Goal: Information Seeking & Learning: Learn about a topic

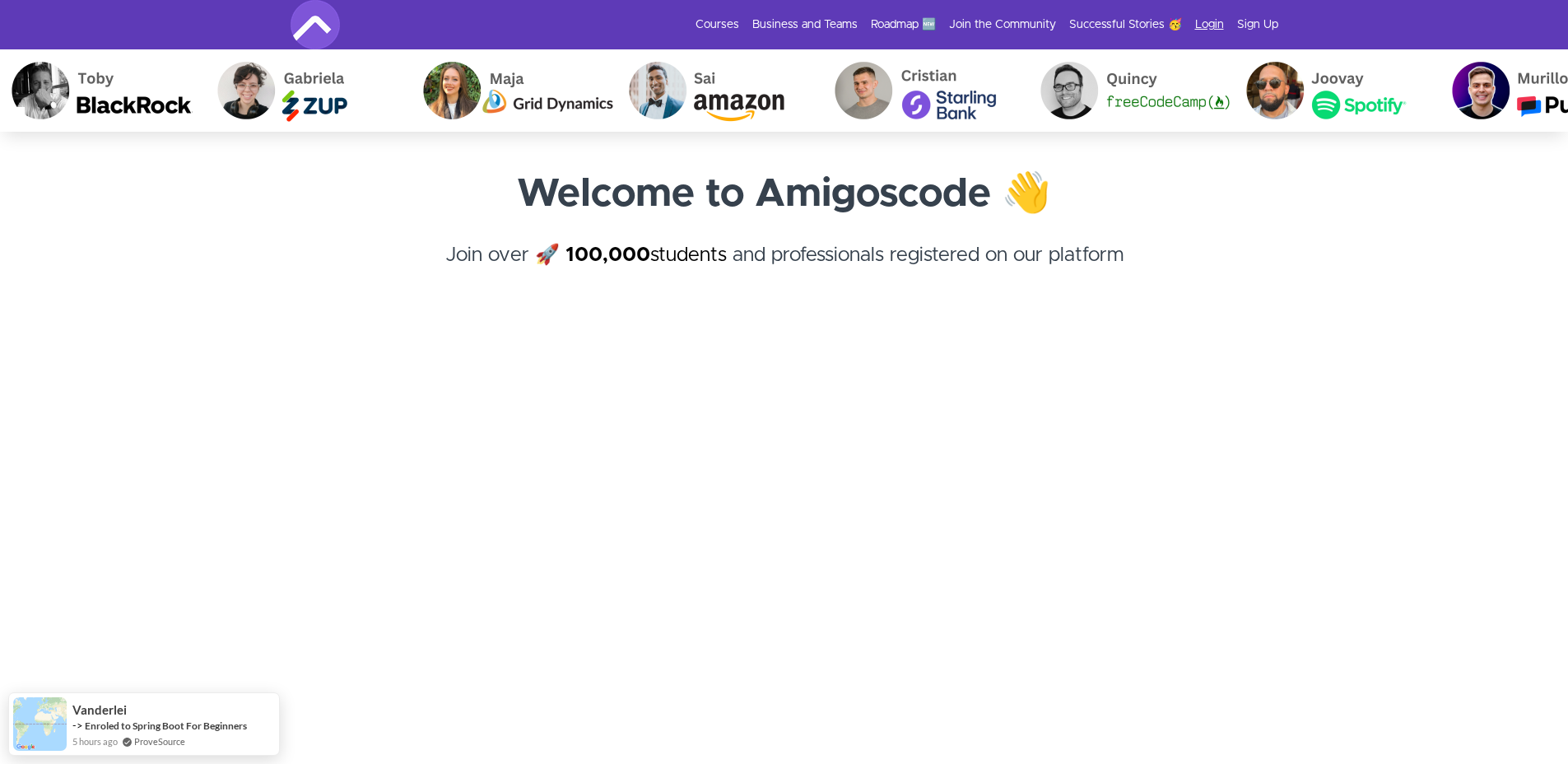
click at [1203, 26] on link "Login" at bounding box center [1209, 25] width 29 height 17
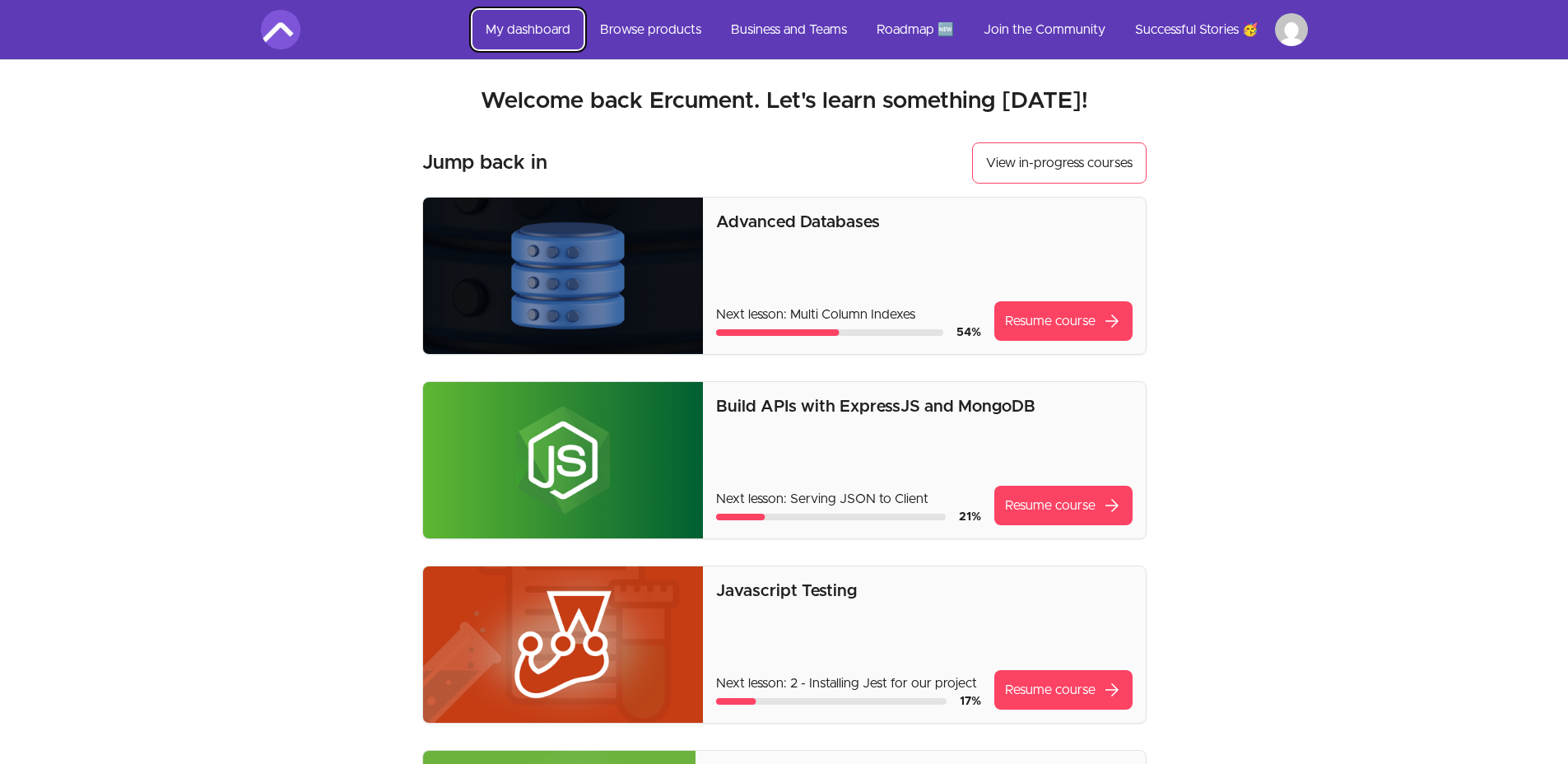
click at [508, 31] on link "My dashboard" at bounding box center [528, 30] width 111 height 40
click at [517, 22] on link "My dashboard" at bounding box center [528, 30] width 111 height 40
click at [684, 28] on link "Browse products" at bounding box center [650, 30] width 127 height 40
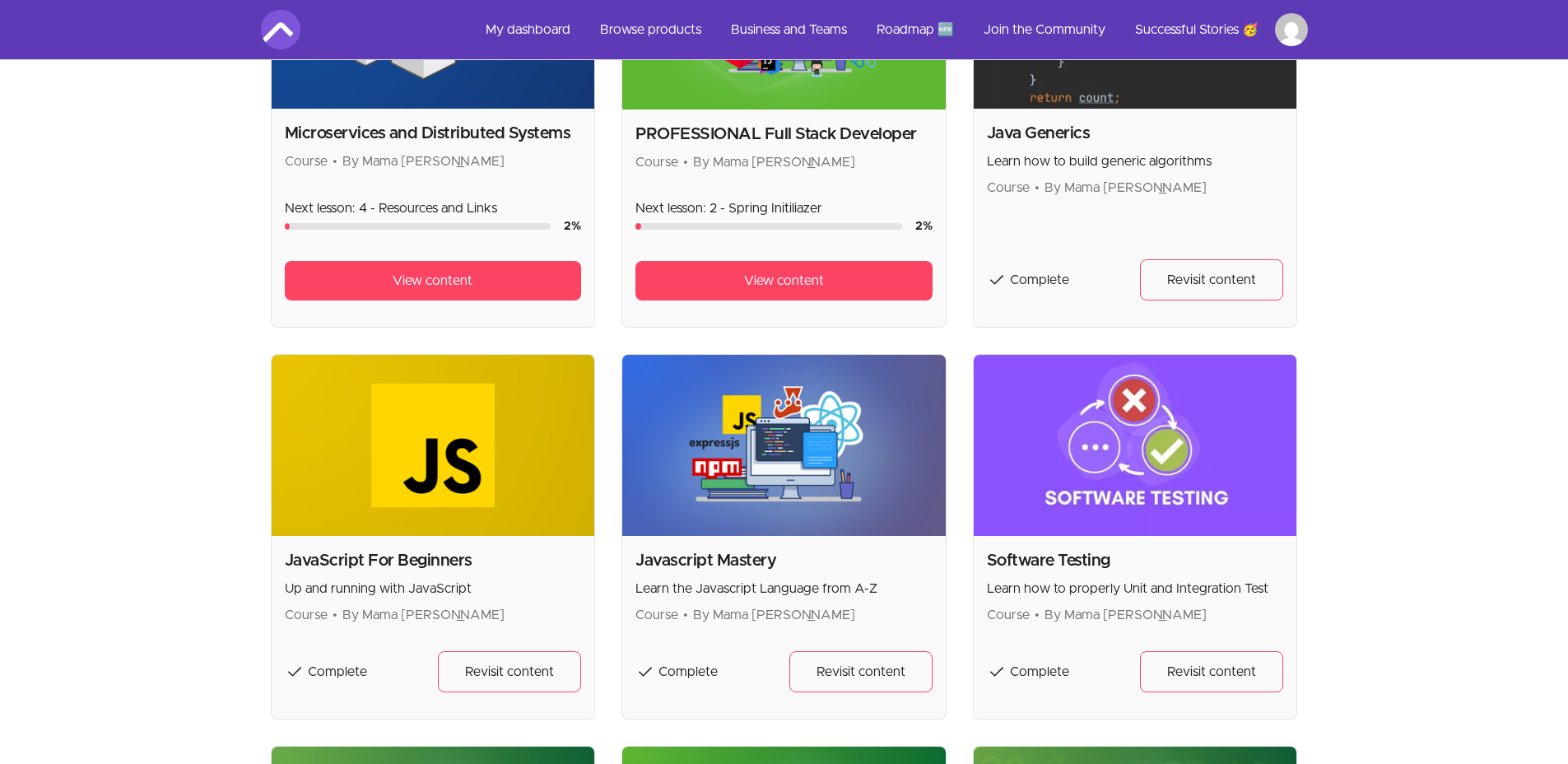
scroll to position [1458, 0]
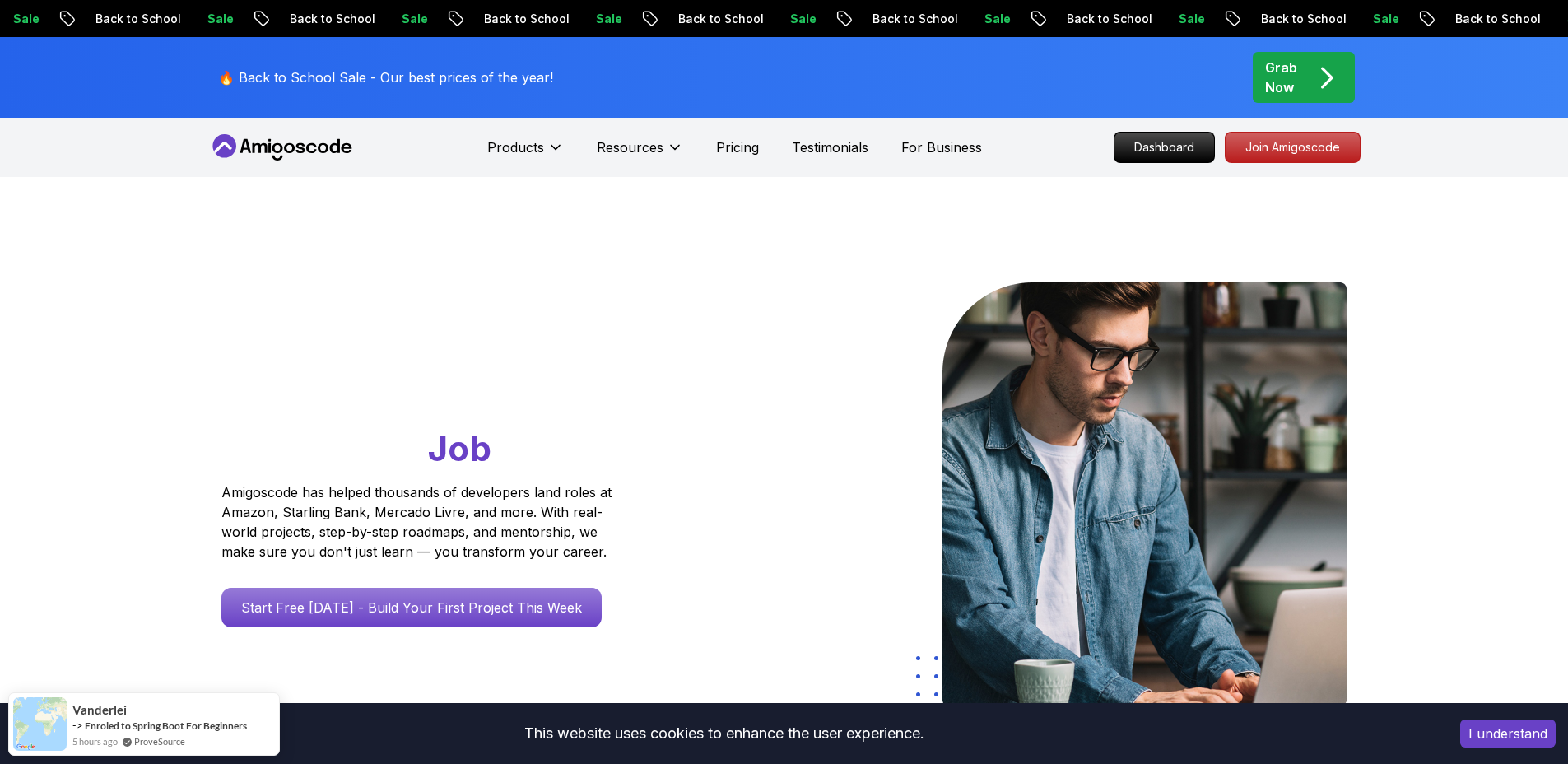
click at [1307, 91] on div "Grab Now" at bounding box center [1303, 78] width 77 height 40
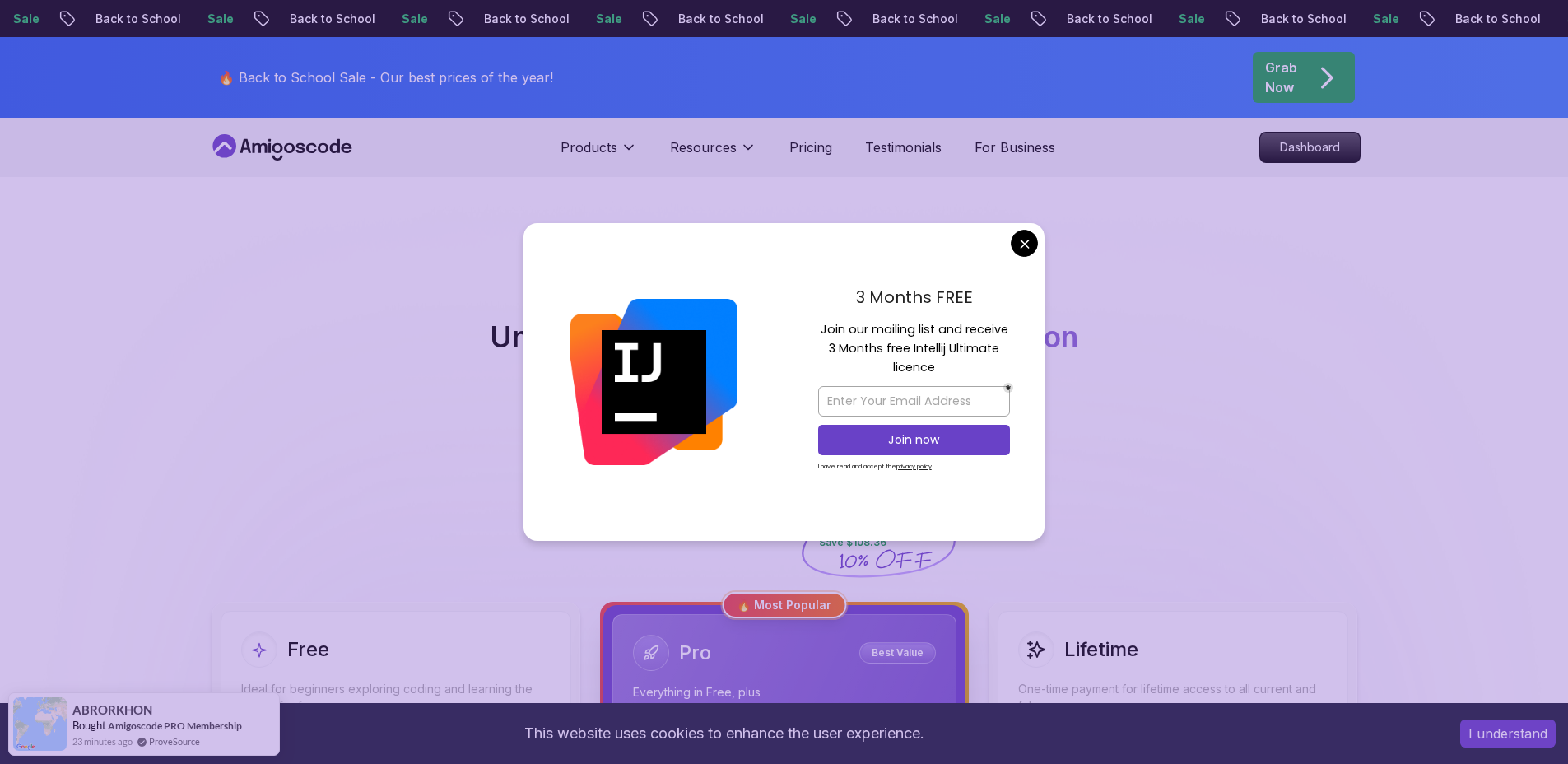
click at [1039, 235] on div "3 Months FREE Join our mailing list and receive 3 Months free Intellij Ultimate…" at bounding box center [913, 382] width 261 height 318
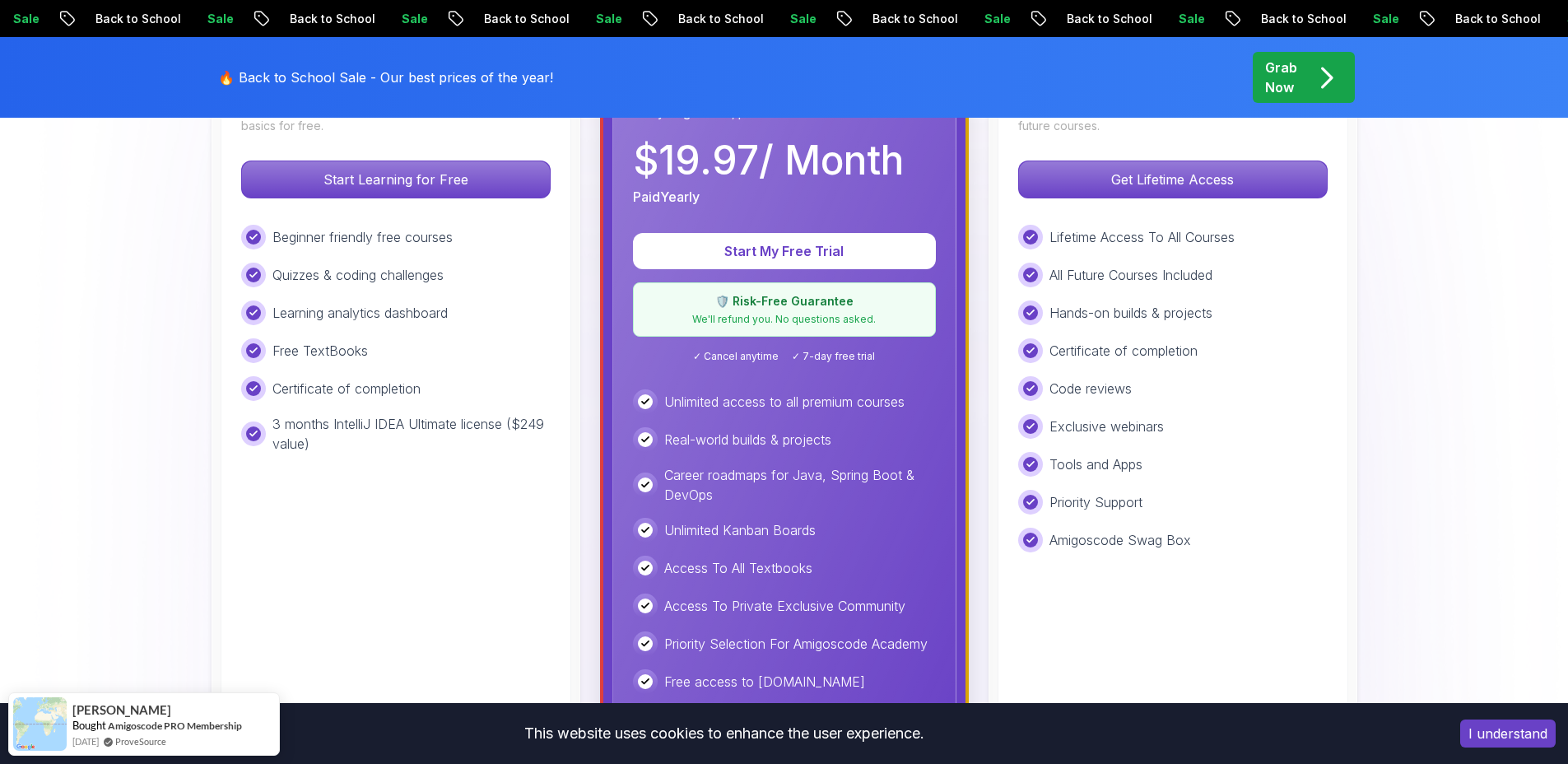
scroll to position [230, 0]
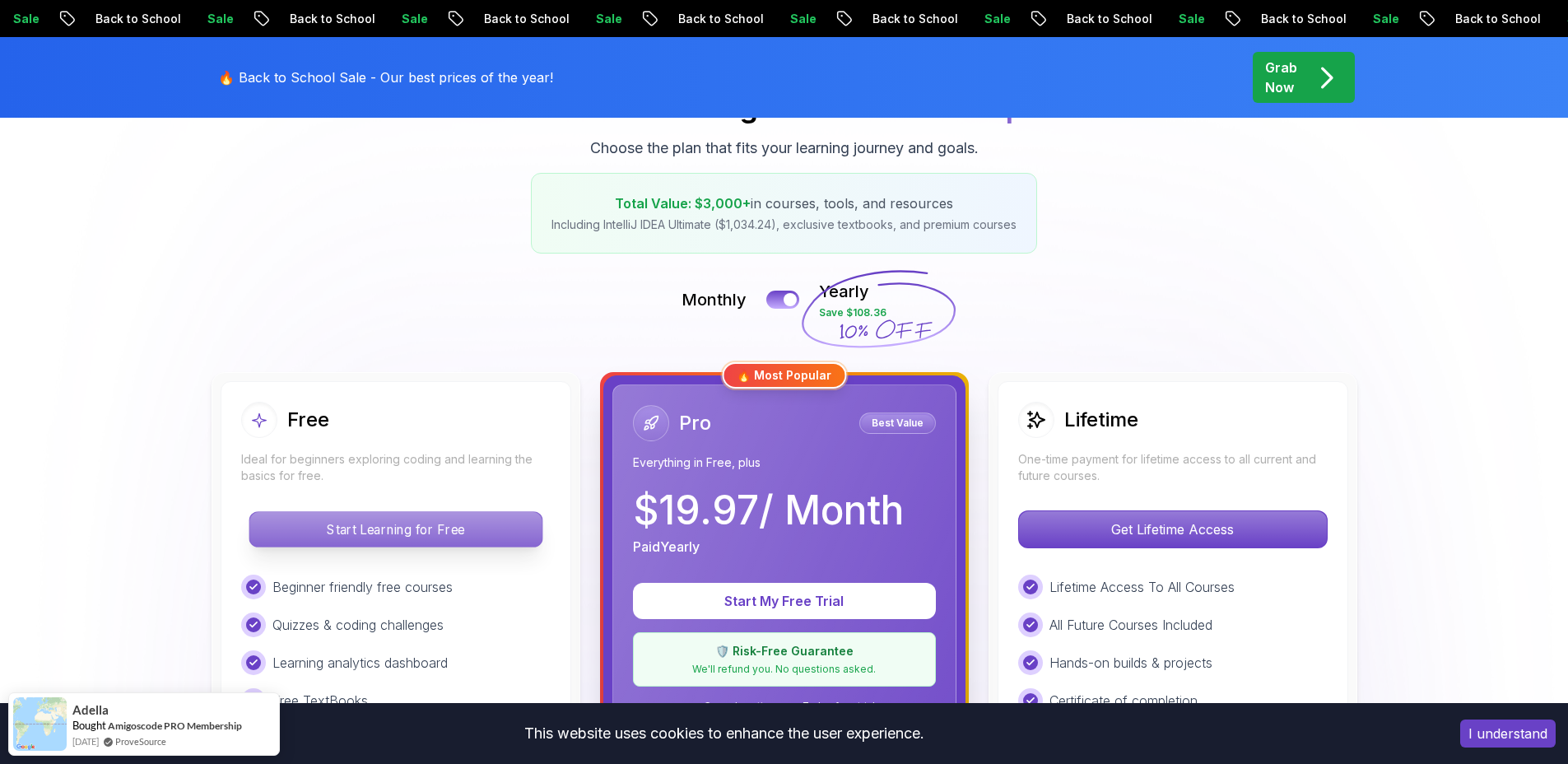
click at [455, 536] on p "Start Learning for Free" at bounding box center [395, 530] width 292 height 35
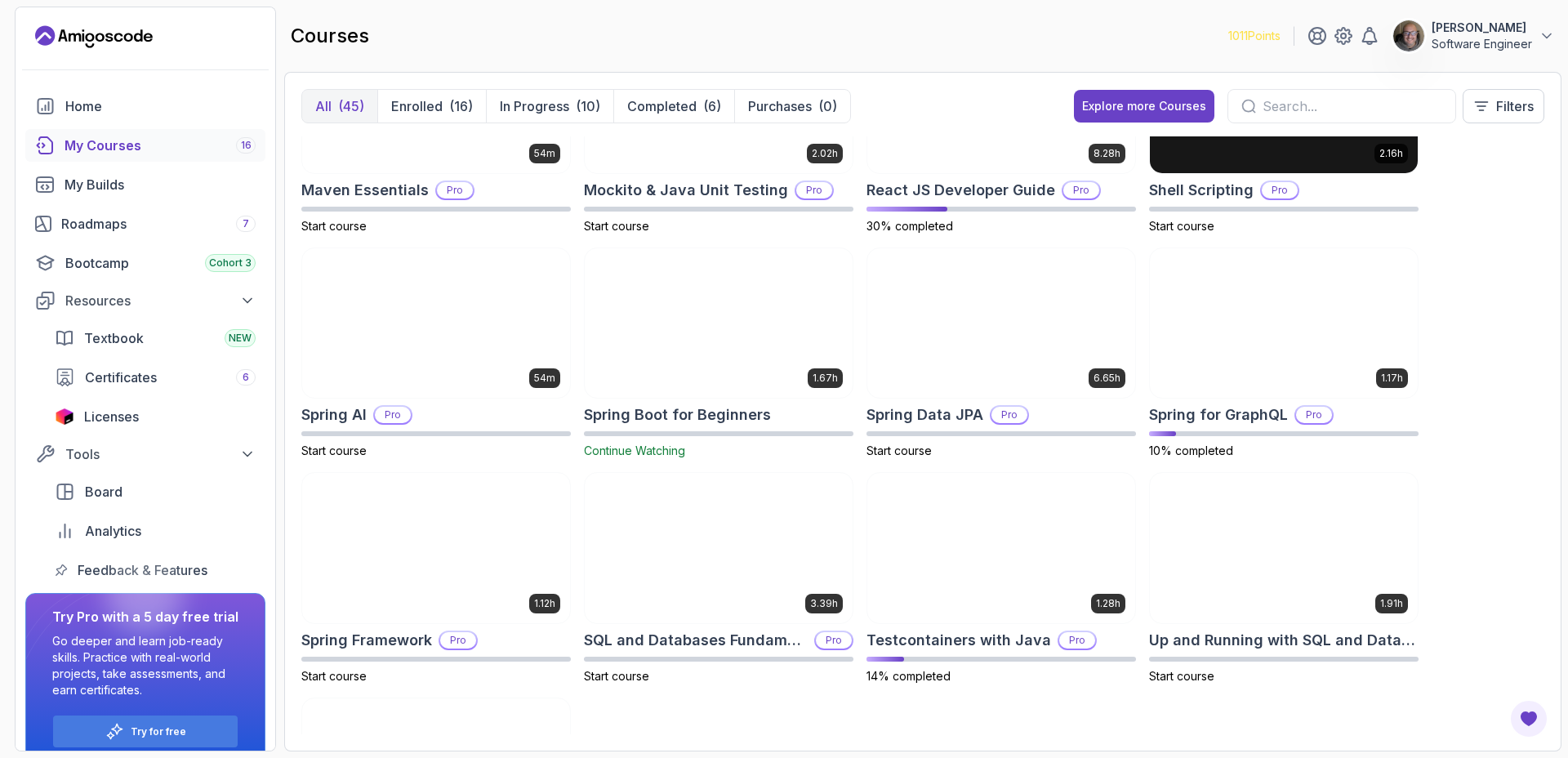
scroll to position [1918, 0]
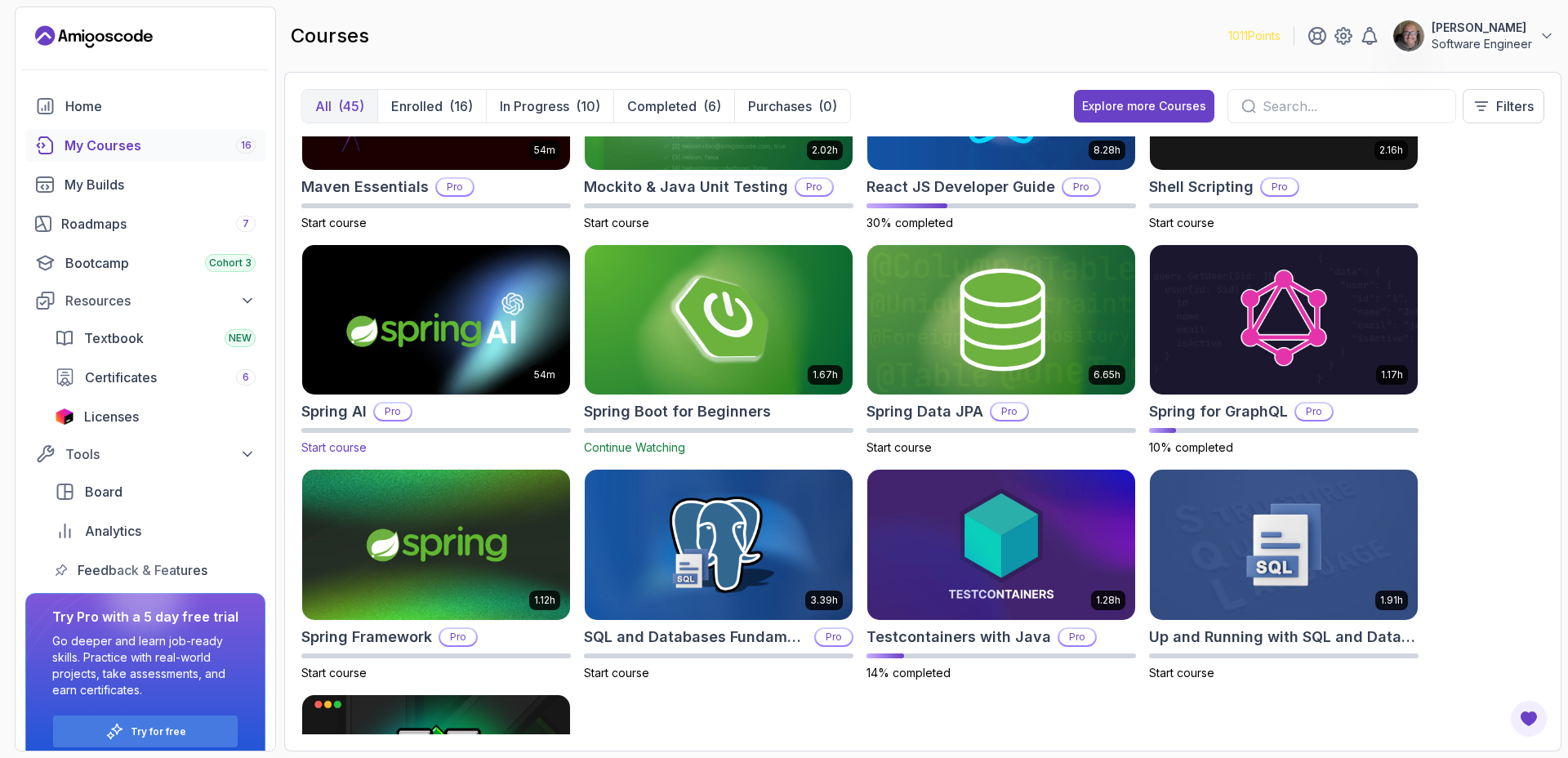
click at [502, 326] on img at bounding box center [436, 319] width 281 height 158
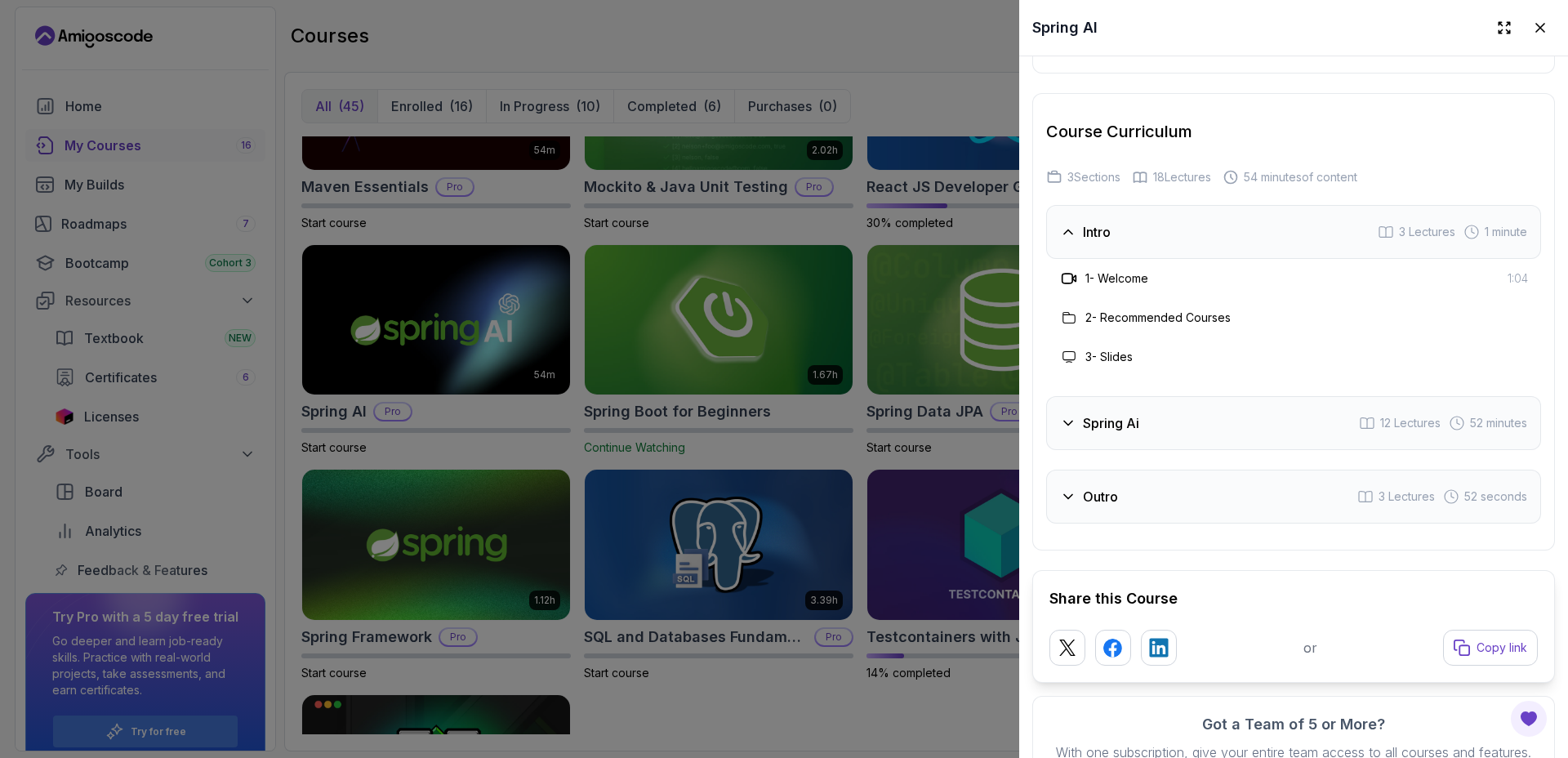
scroll to position [2368, 0]
click at [1190, 400] on div "Spring Ai 12 Lectures 52 minutes" at bounding box center [1293, 420] width 495 height 54
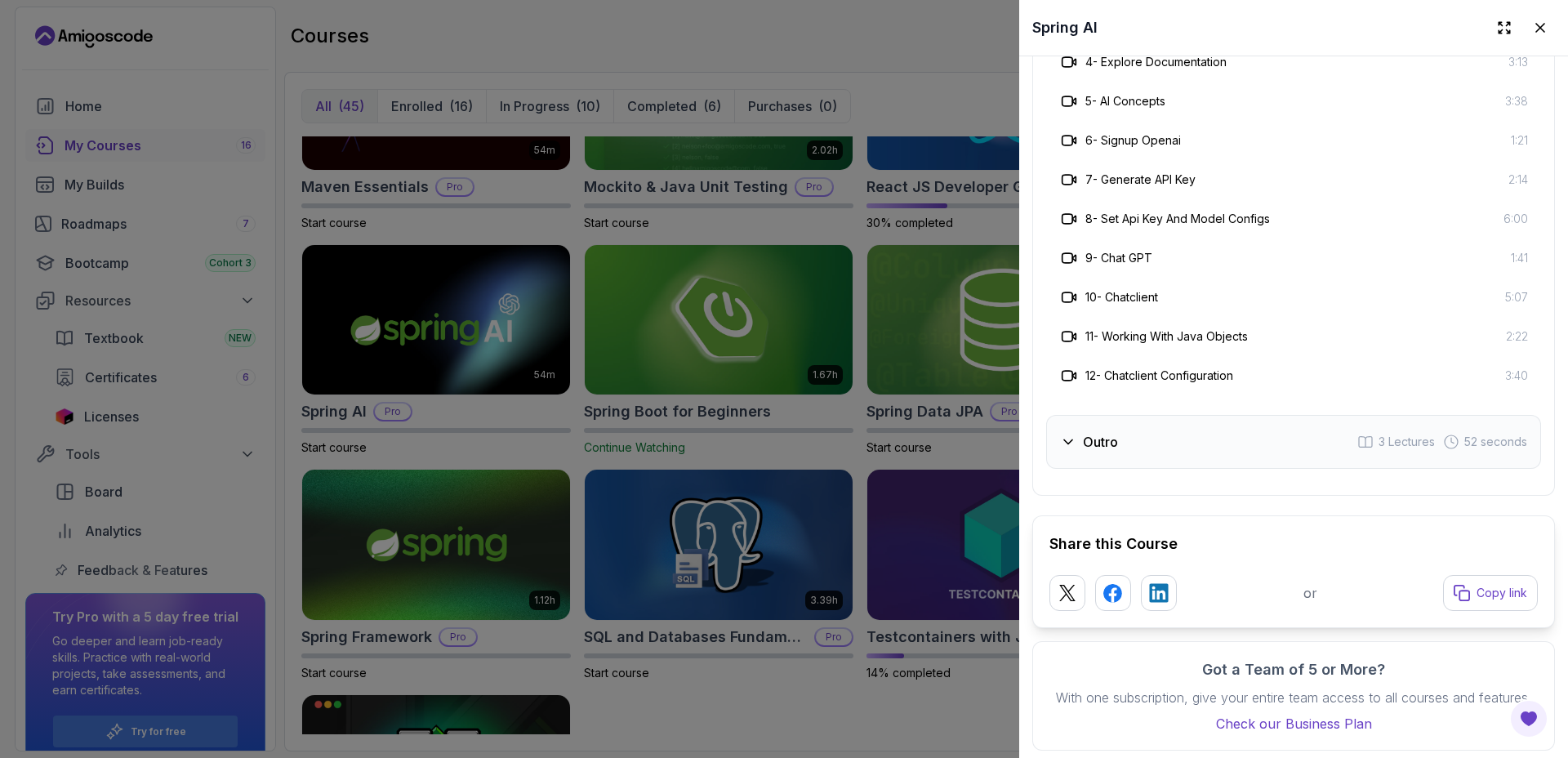
scroll to position [2778, 0]
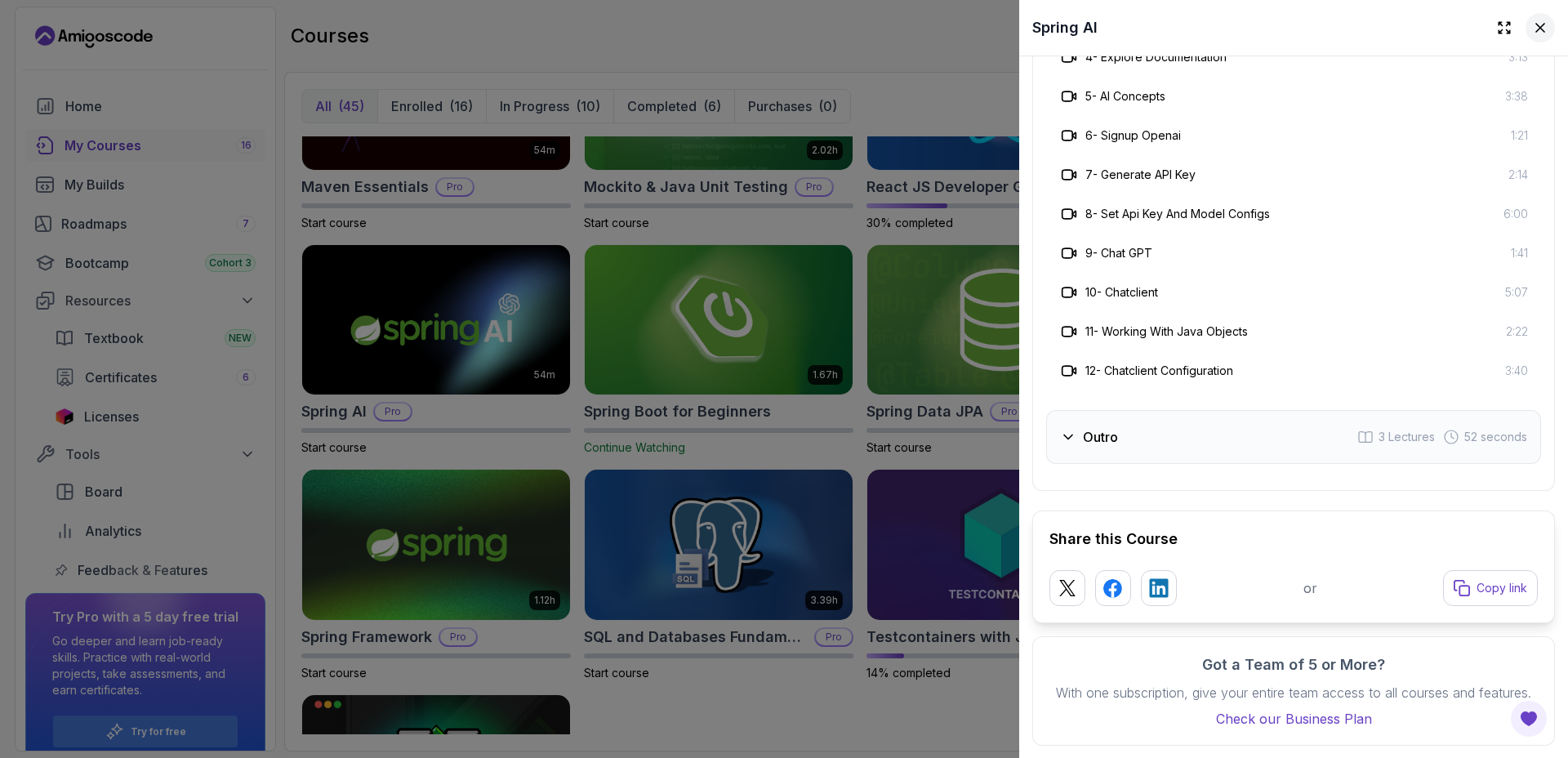
click at [1534, 33] on icon at bounding box center [1540, 28] width 16 height 16
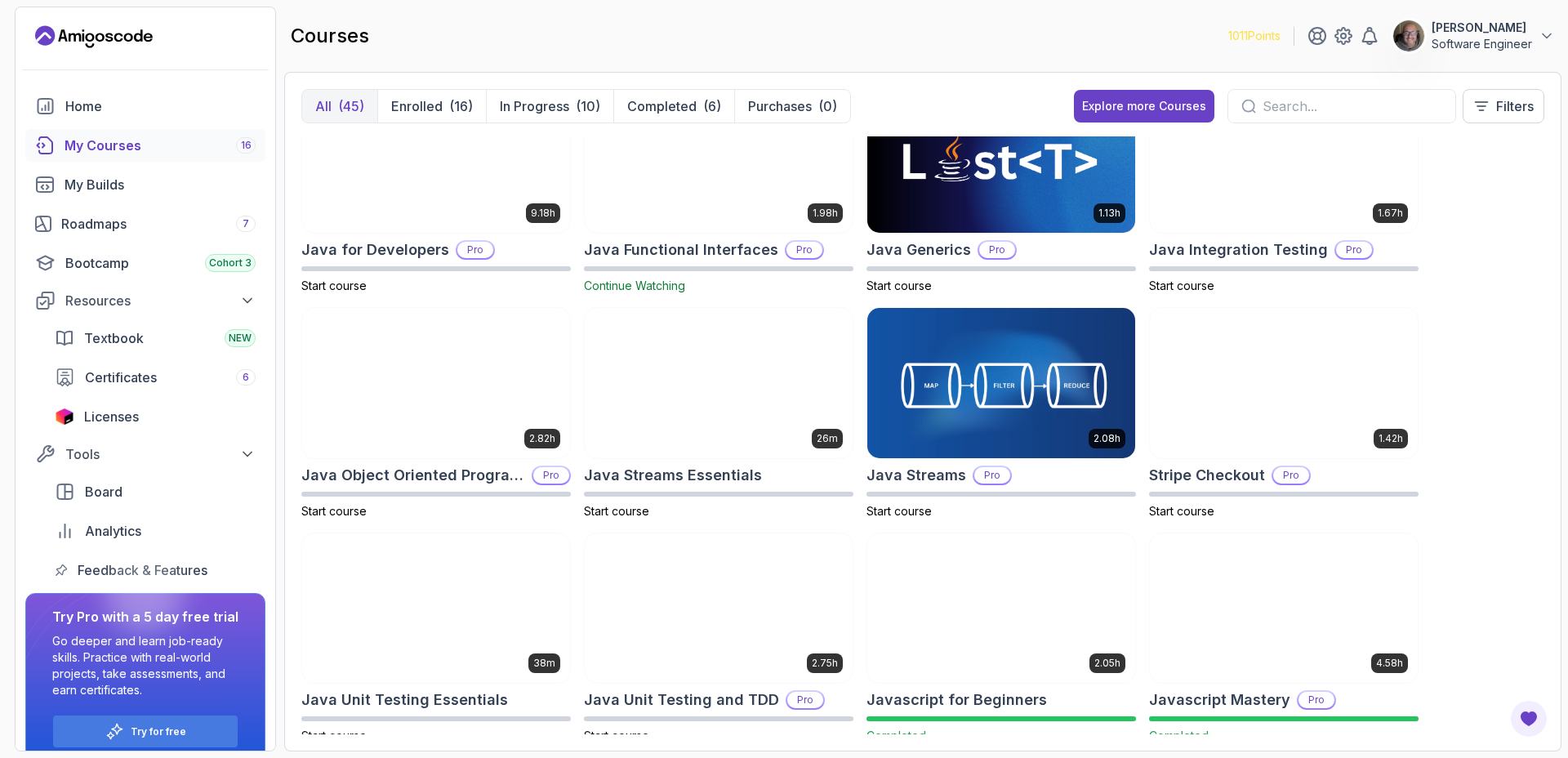
scroll to position [885, 0]
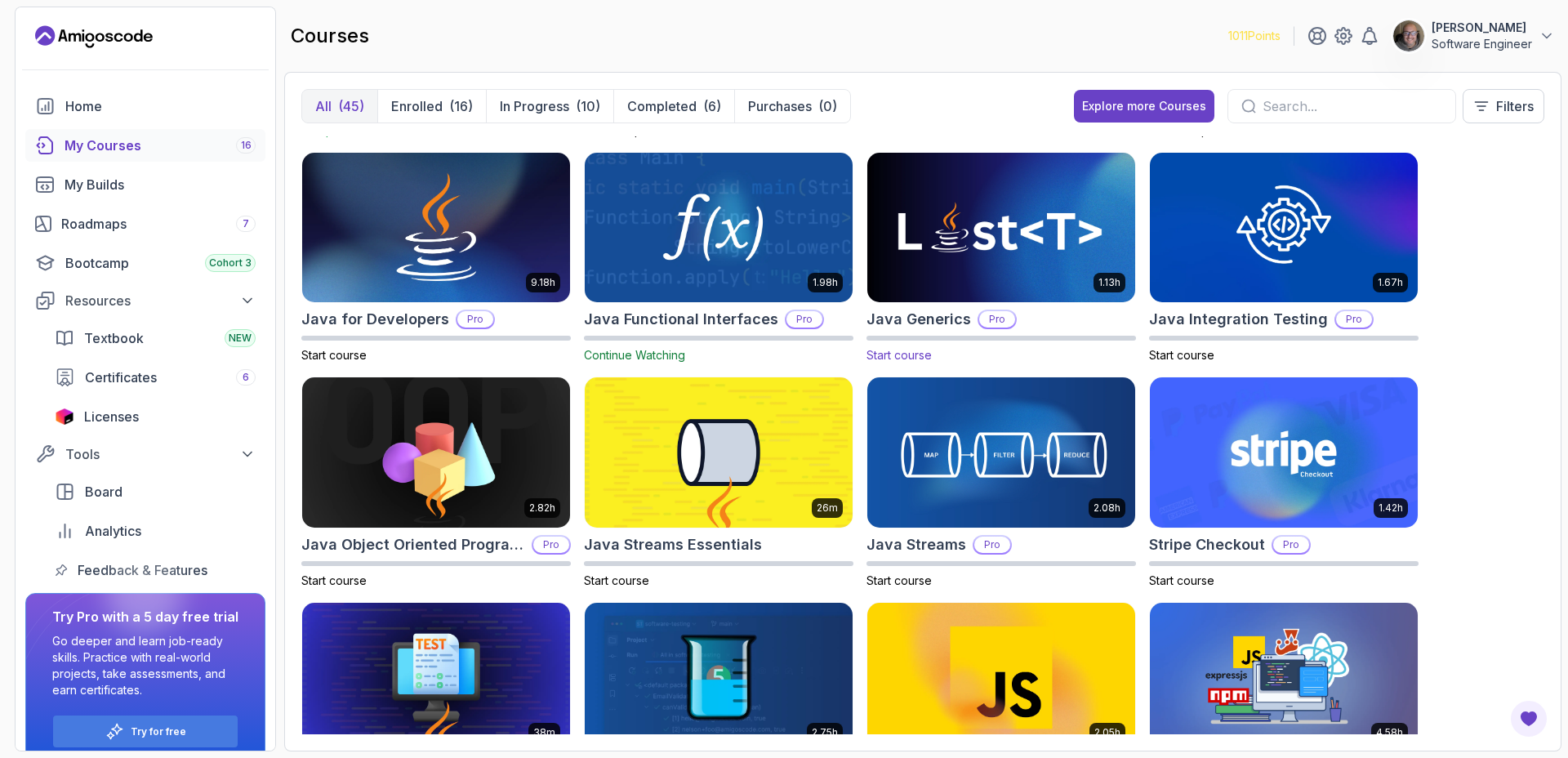
click at [1084, 298] on img at bounding box center [1001, 227] width 281 height 158
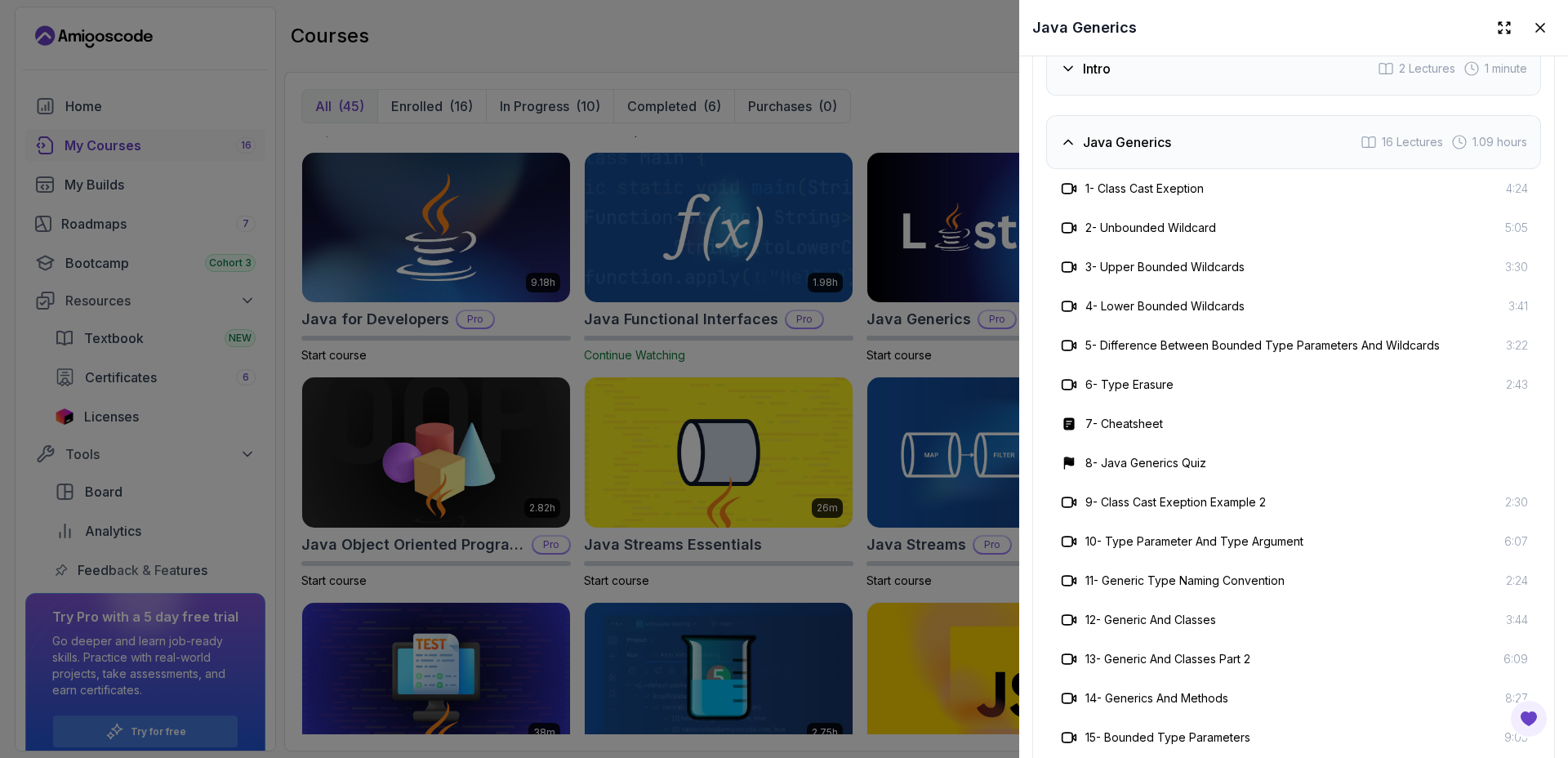
scroll to position [3031, 0]
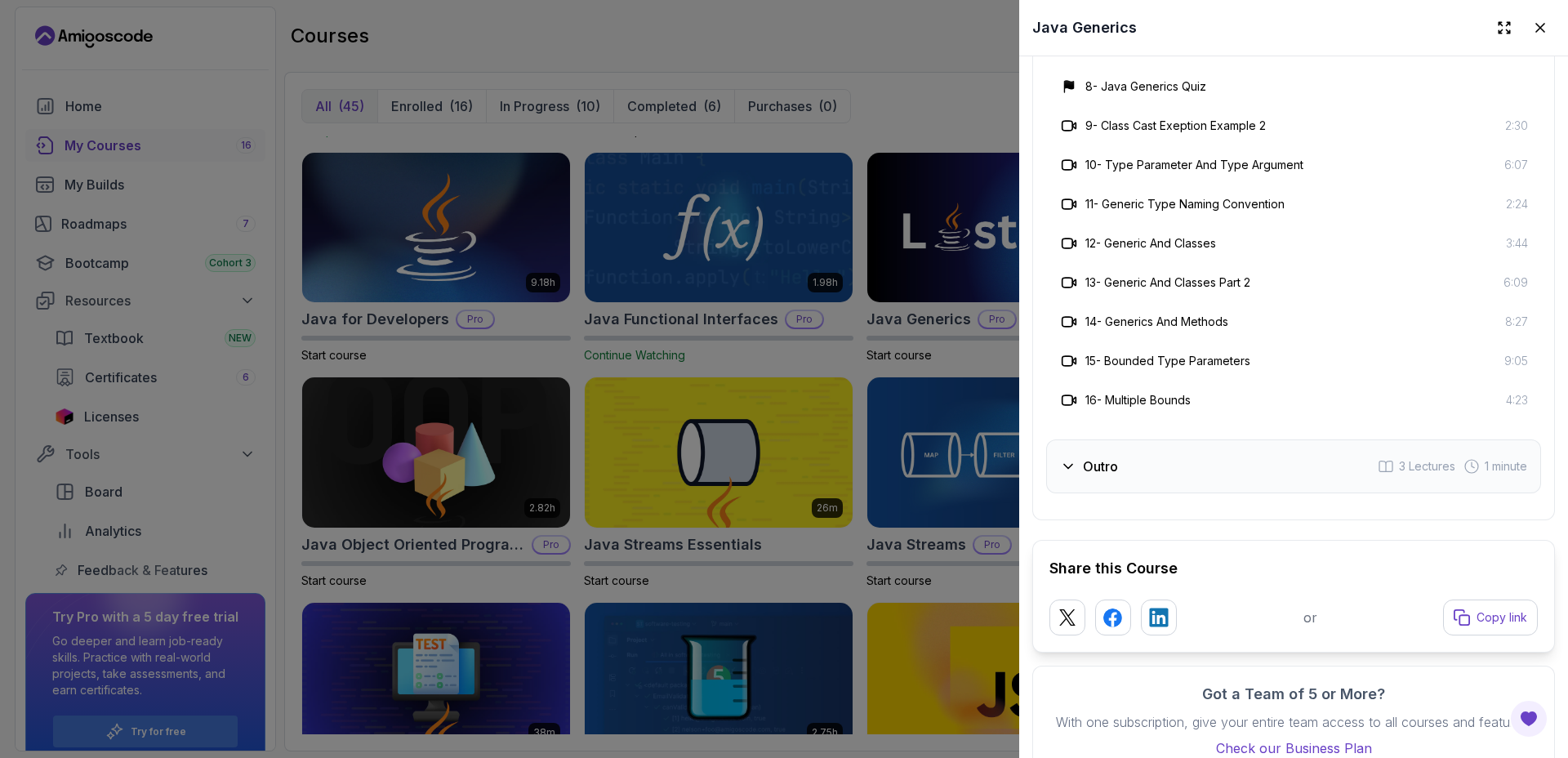
click at [919, 60] on div at bounding box center [784, 379] width 1568 height 758
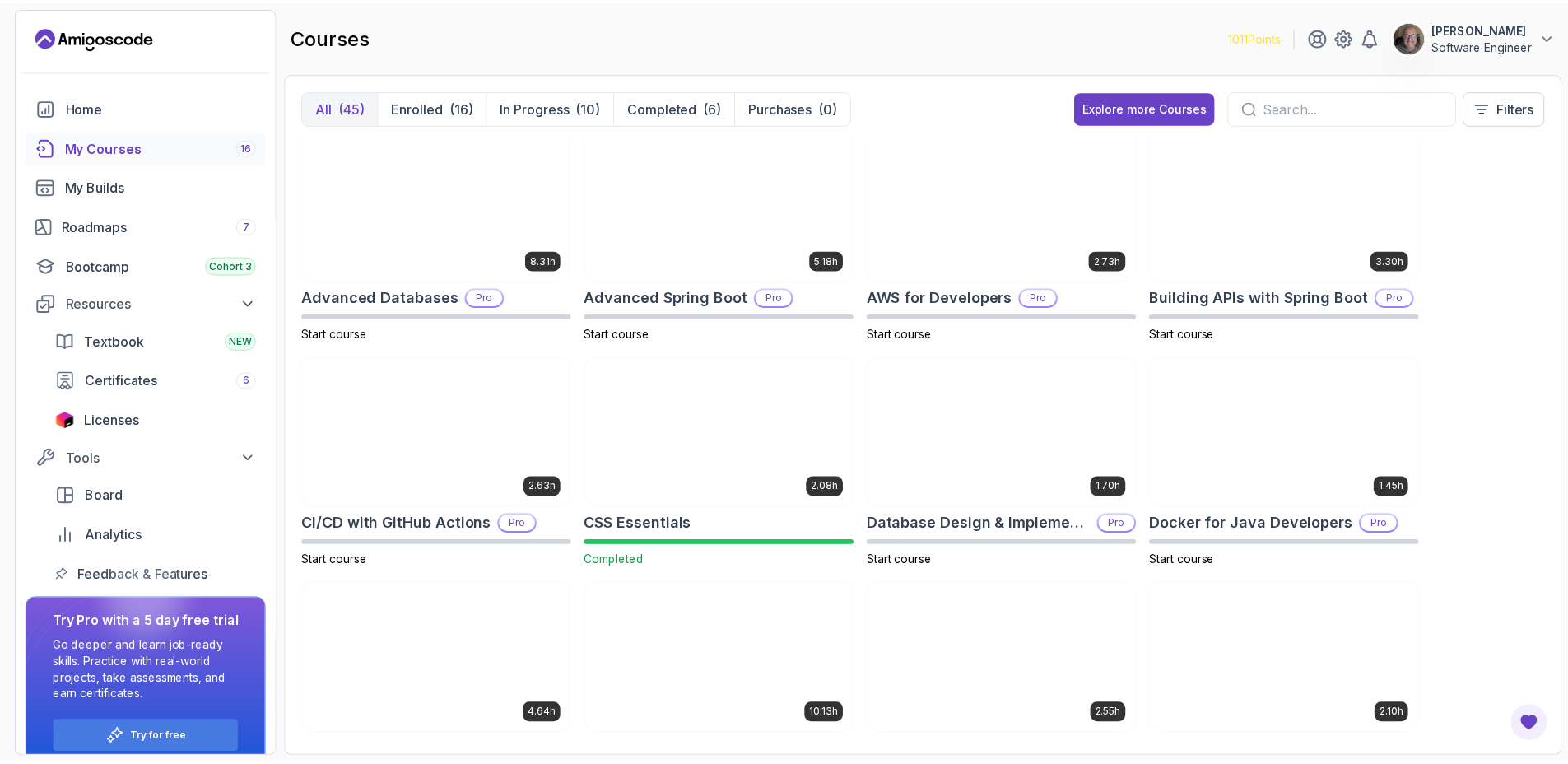
scroll to position [0, 0]
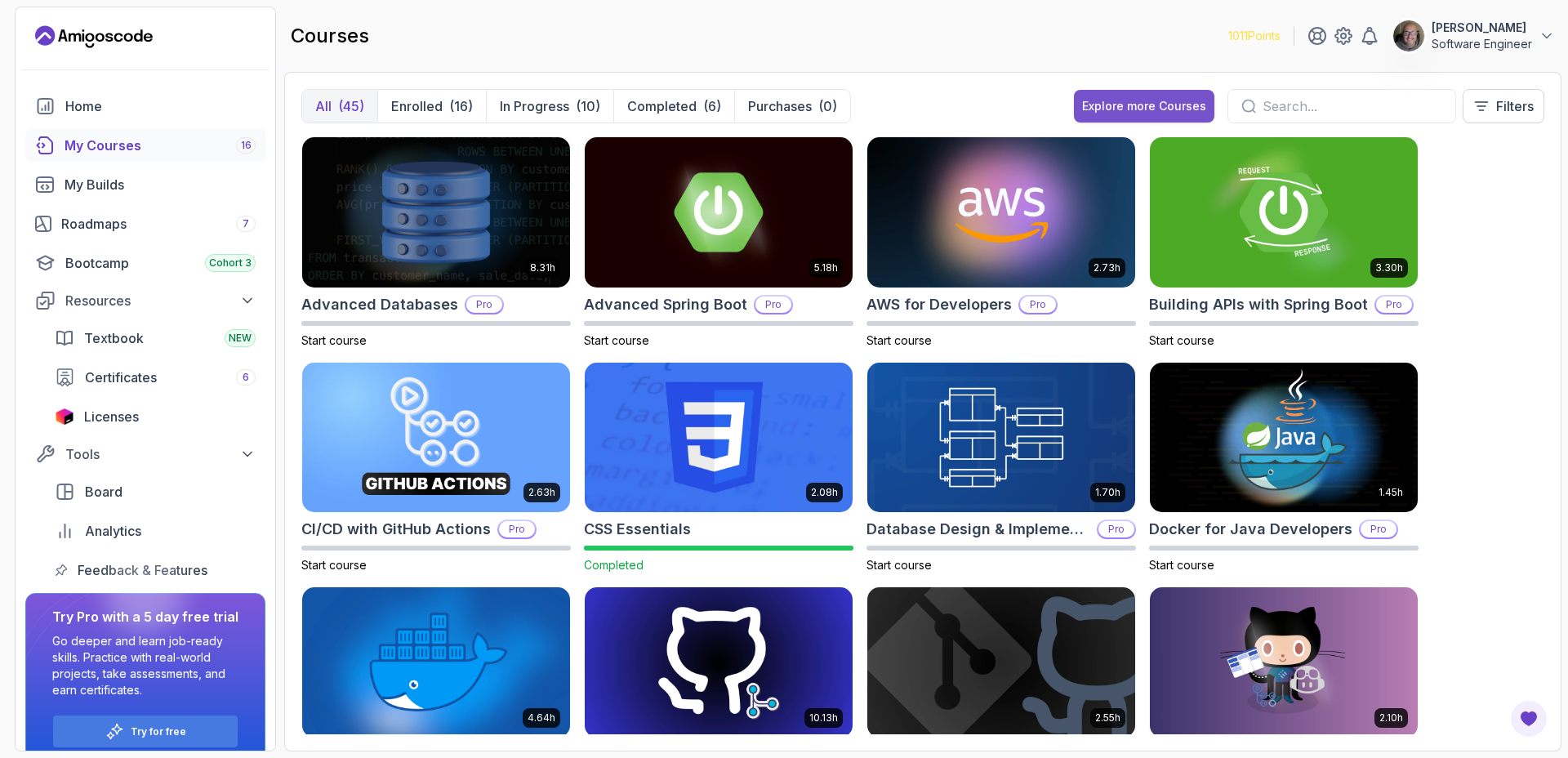
click at [1116, 118] on button "Explore more Courses" at bounding box center [1144, 106] width 140 height 33
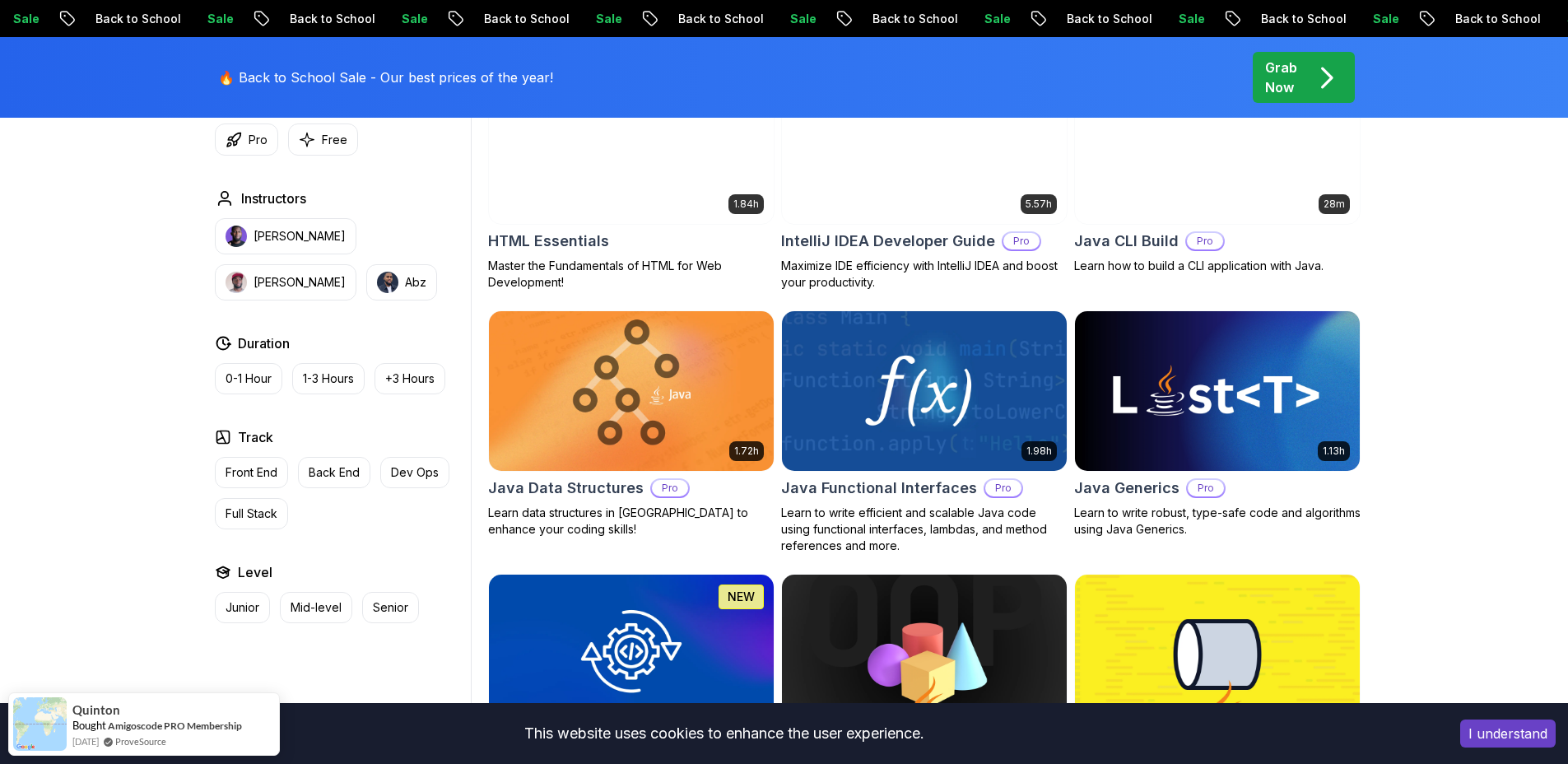
scroll to position [2137, 0]
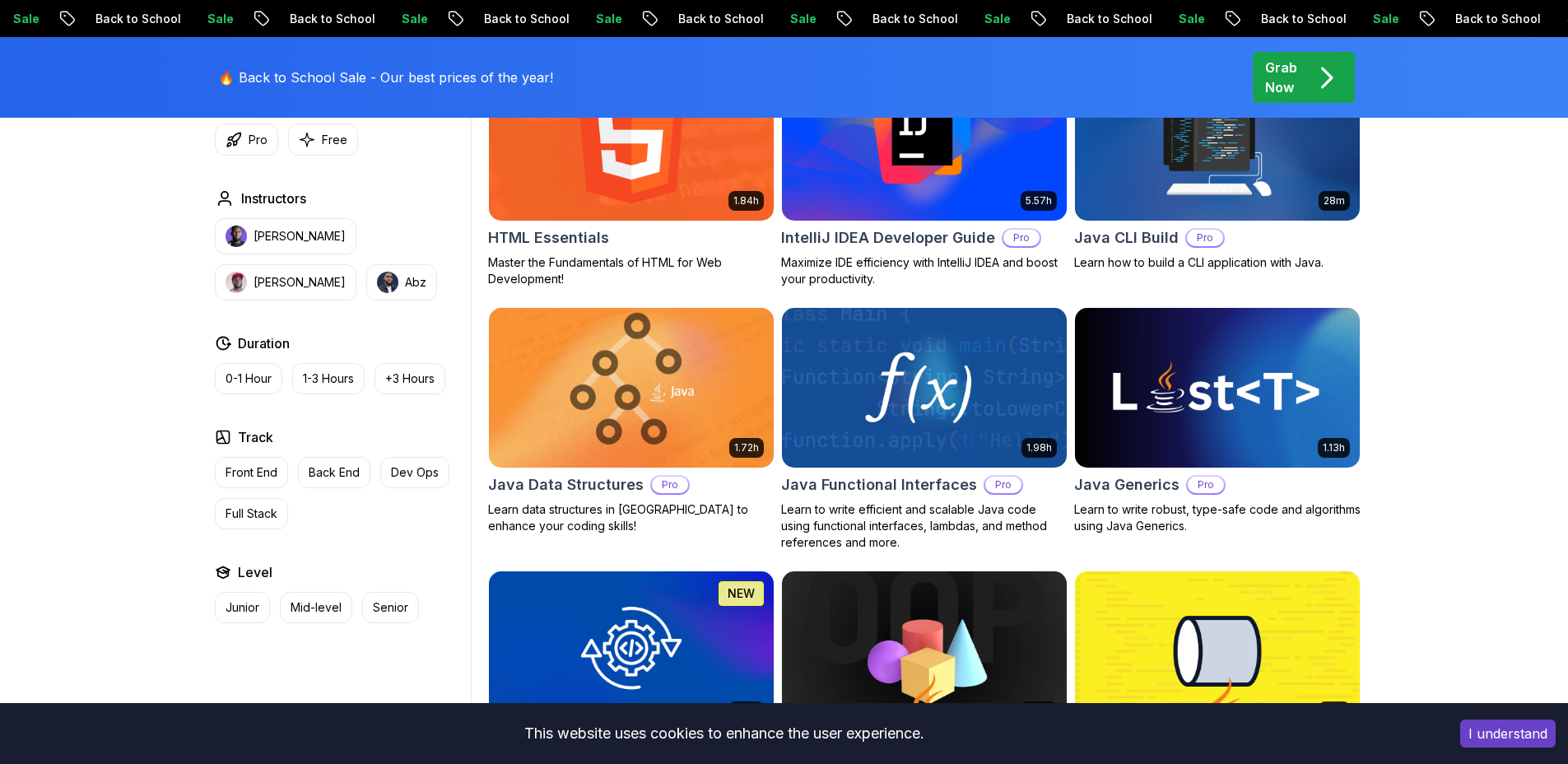
click at [587, 405] on img at bounding box center [631, 387] width 299 height 167
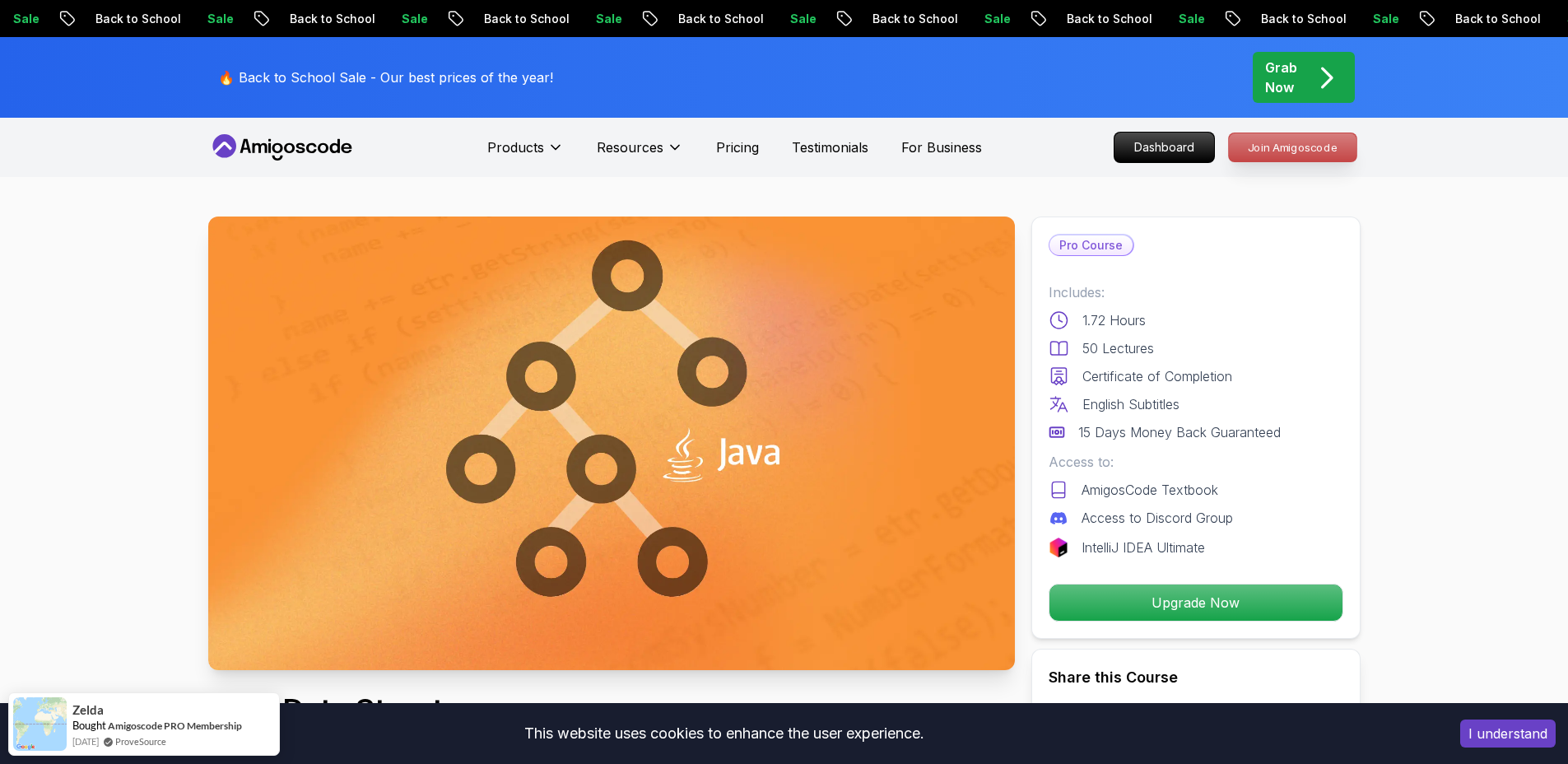
click at [1333, 156] on p "Join Amigoscode" at bounding box center [1292, 147] width 127 height 28
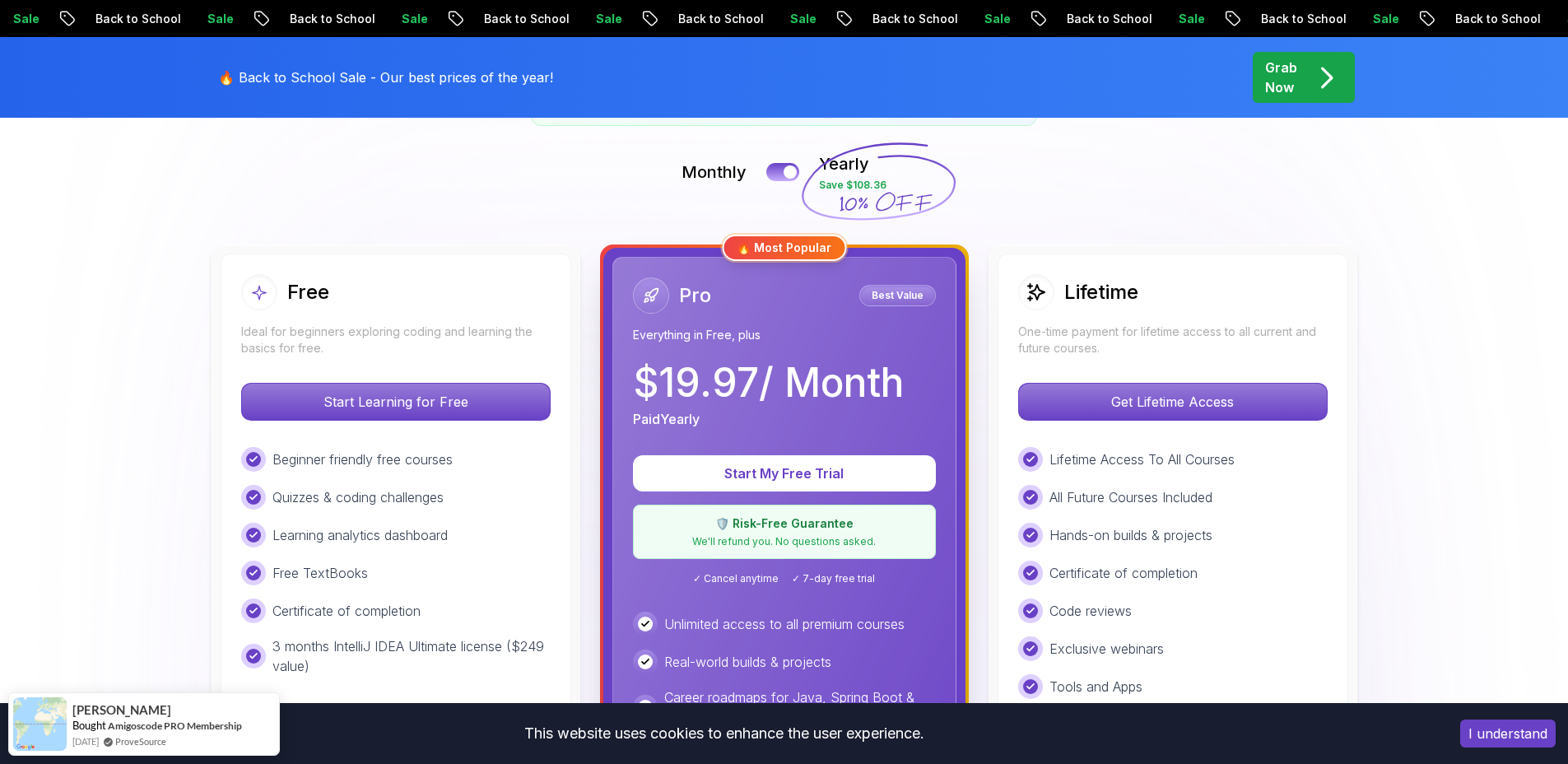
scroll to position [382, 0]
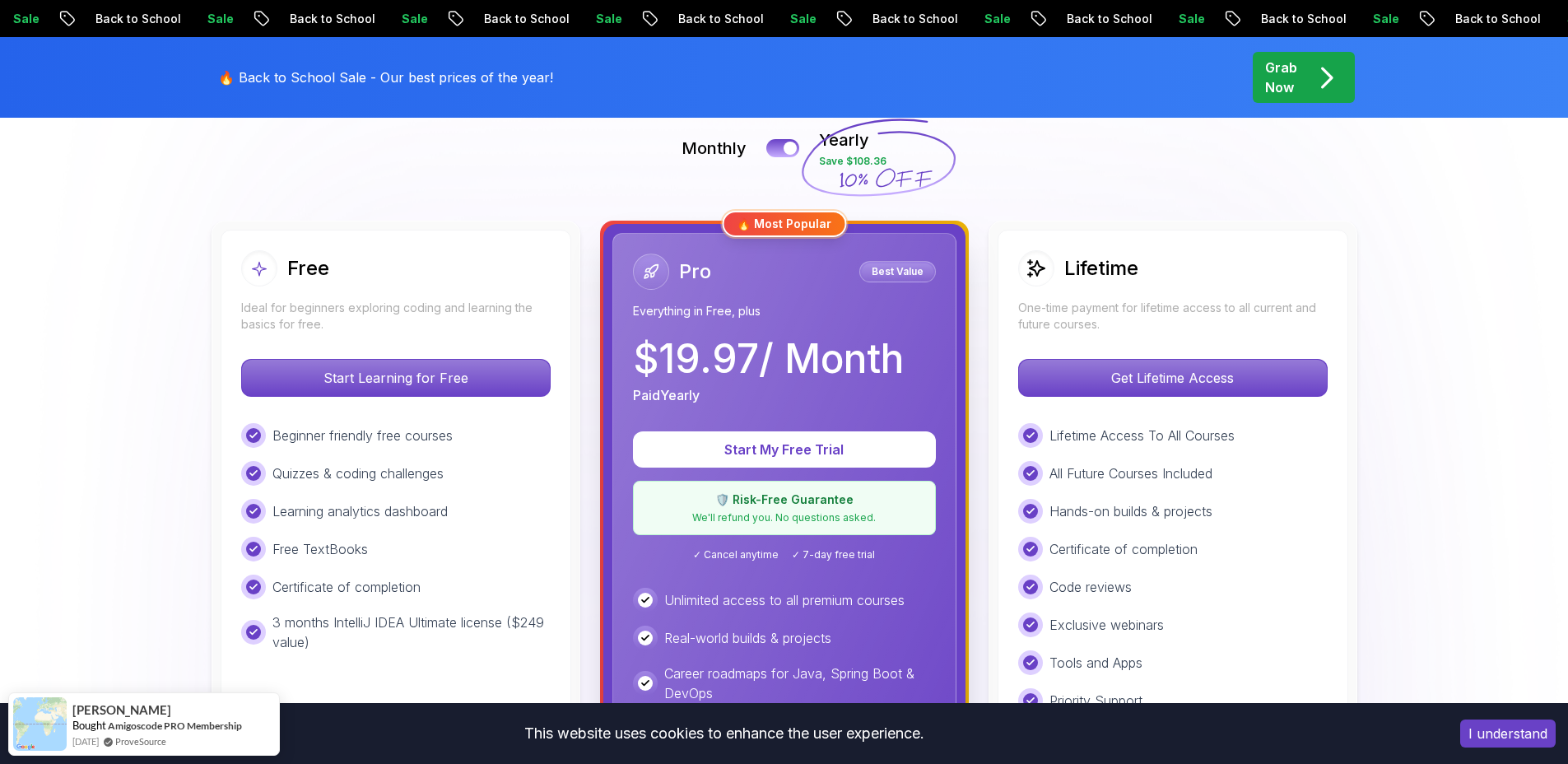
click at [871, 313] on p "Everything in Free, plus" at bounding box center [784, 311] width 303 height 17
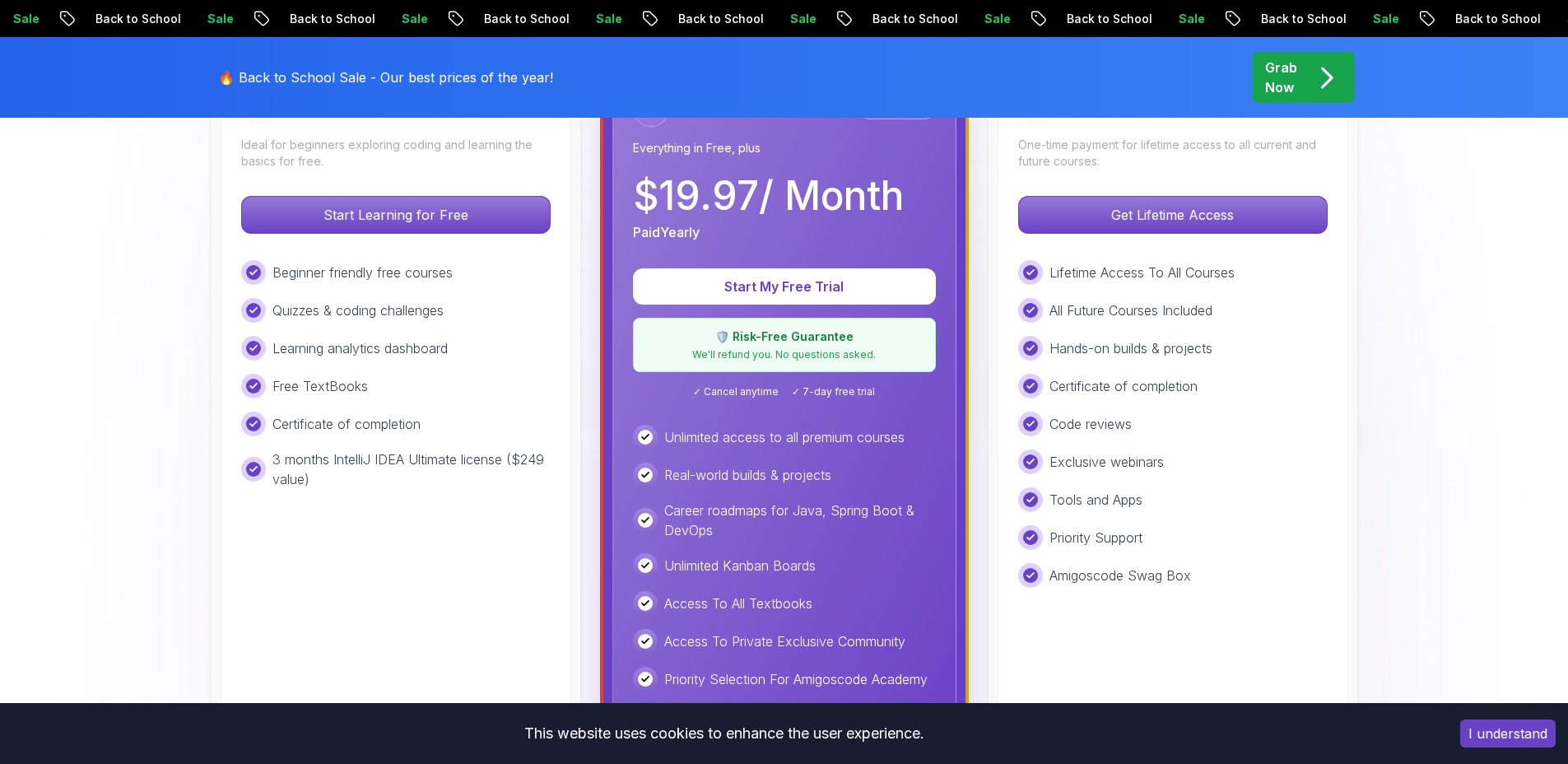
scroll to position [501, 0]
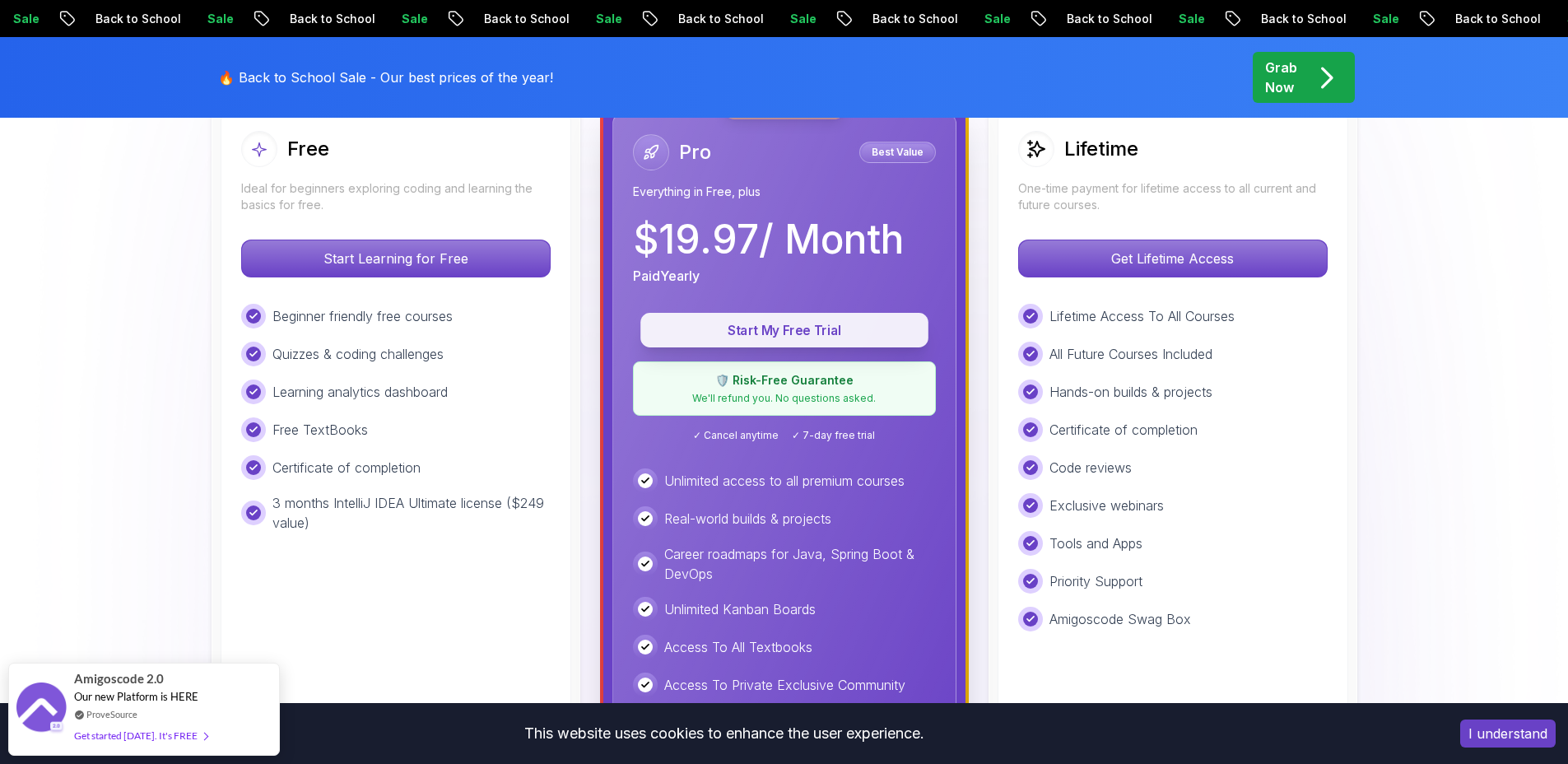
click at [850, 319] on button "Start My Free Trial" at bounding box center [784, 330] width 288 height 35
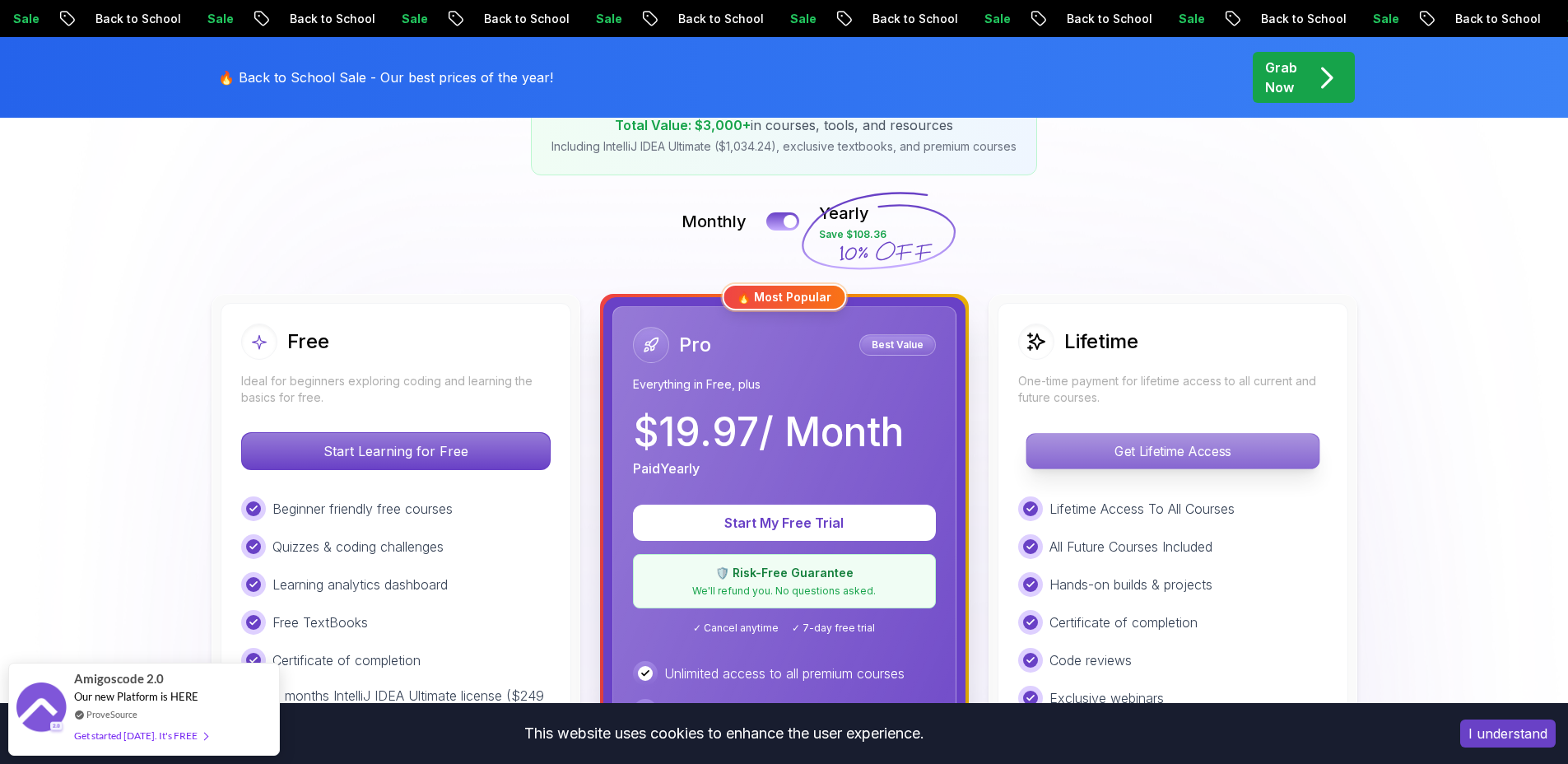
scroll to position [311, 0]
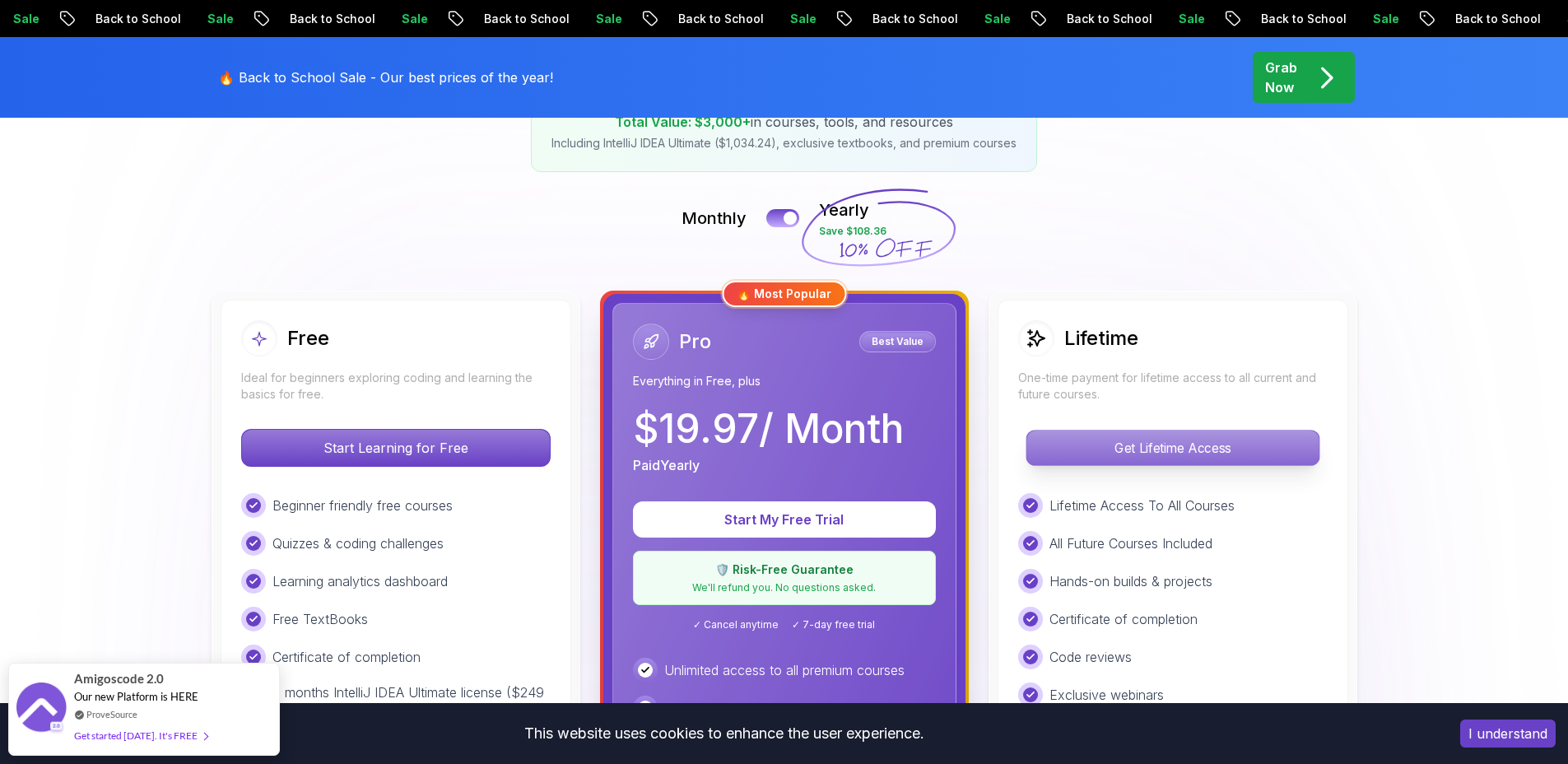
click at [1182, 445] on p "Get Lifetime Access" at bounding box center [1172, 448] width 292 height 35
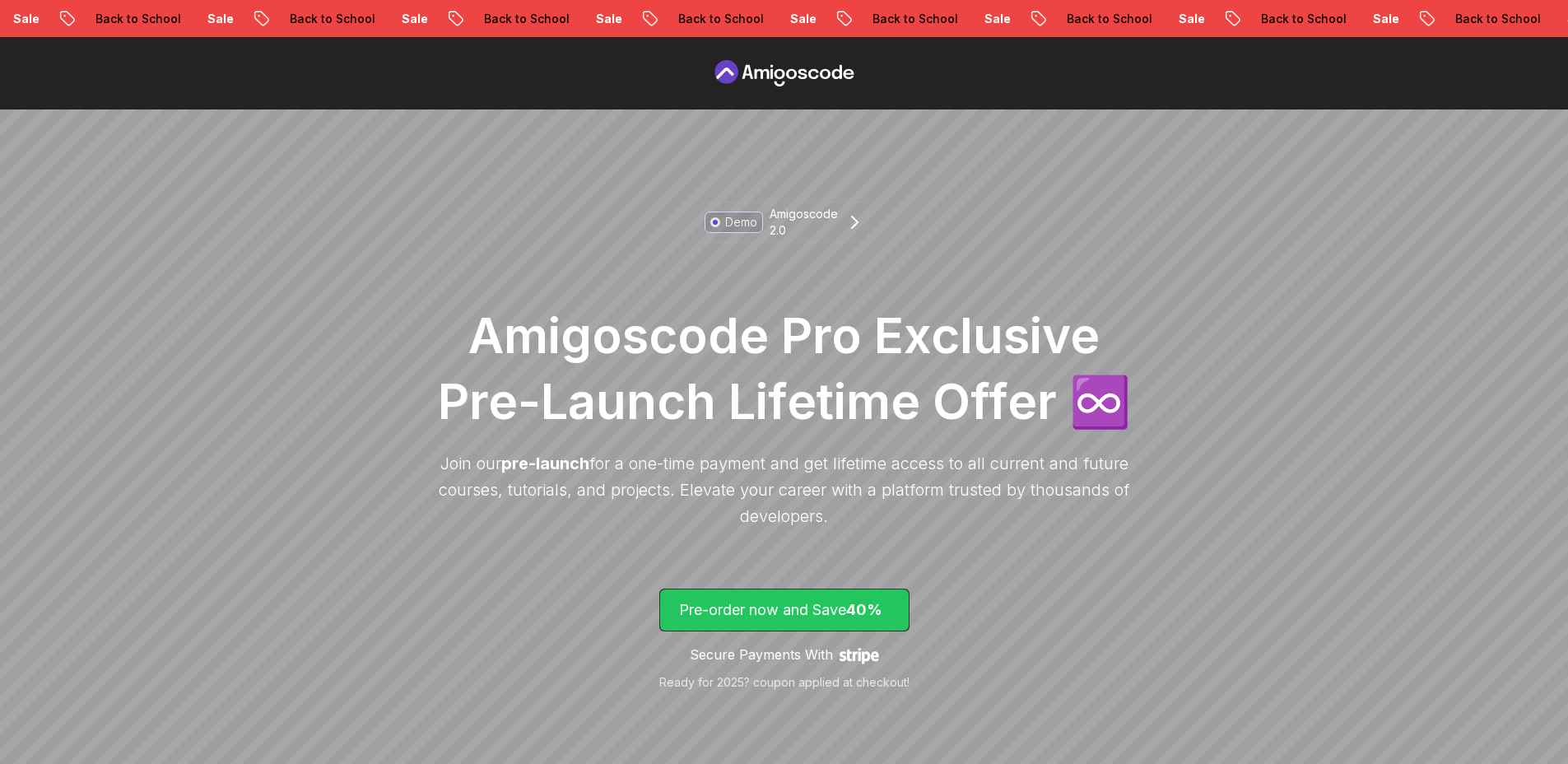
click at [853, 617] on span "40%" at bounding box center [864, 609] width 36 height 17
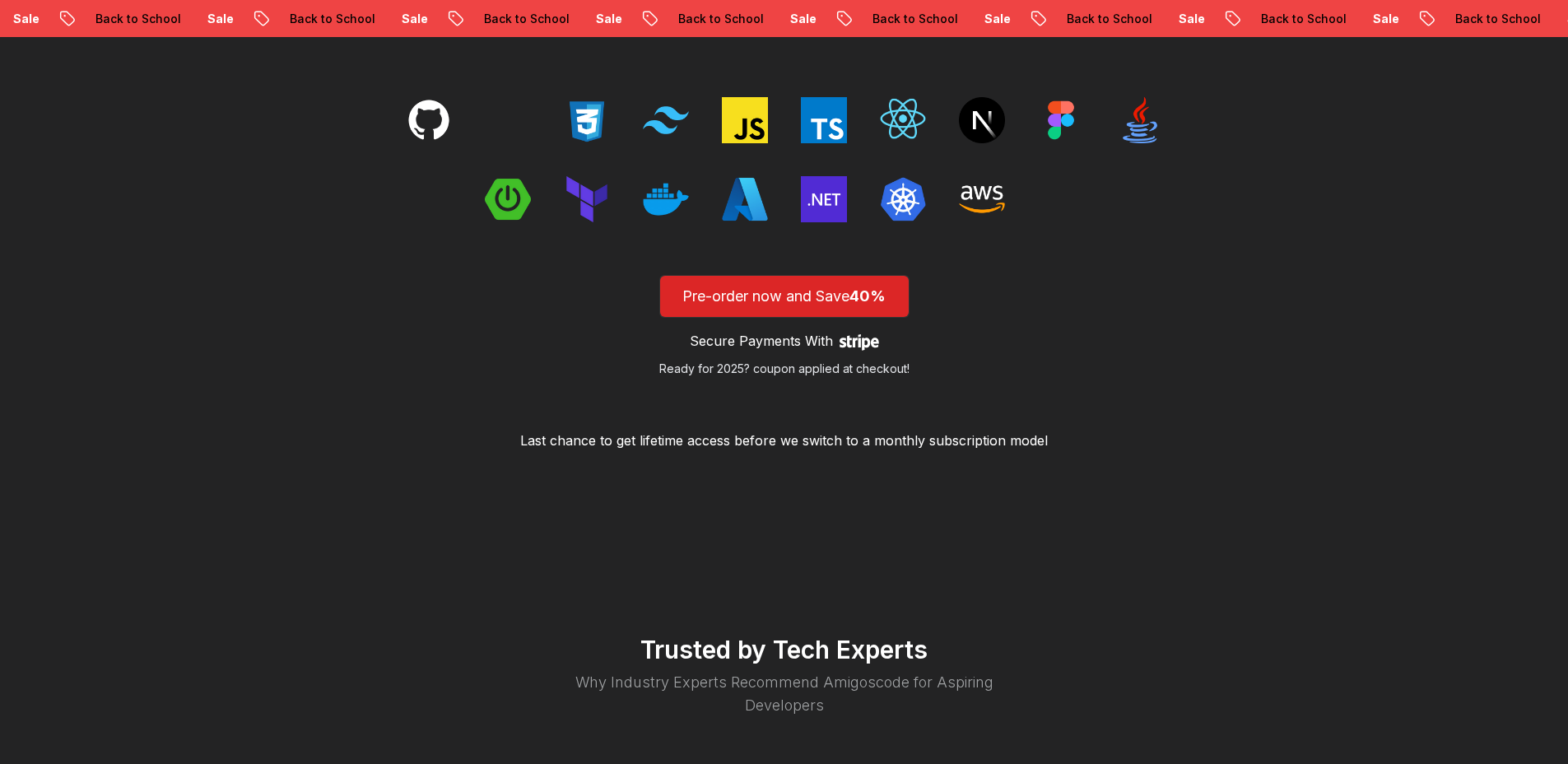
scroll to position [2679, 0]
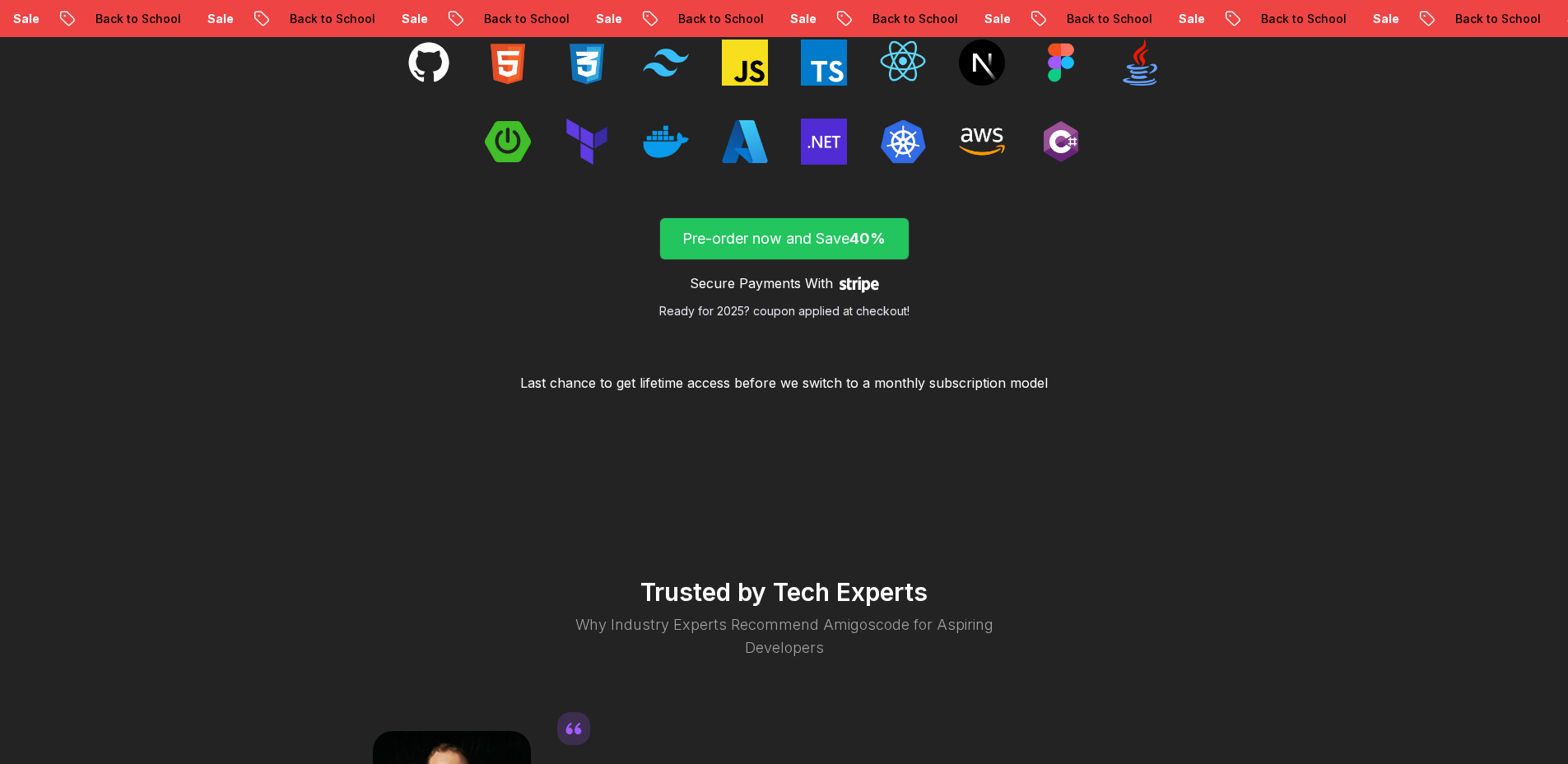
click at [856, 247] on p "Pre-order now and Save 40%" at bounding box center [784, 239] width 211 height 23
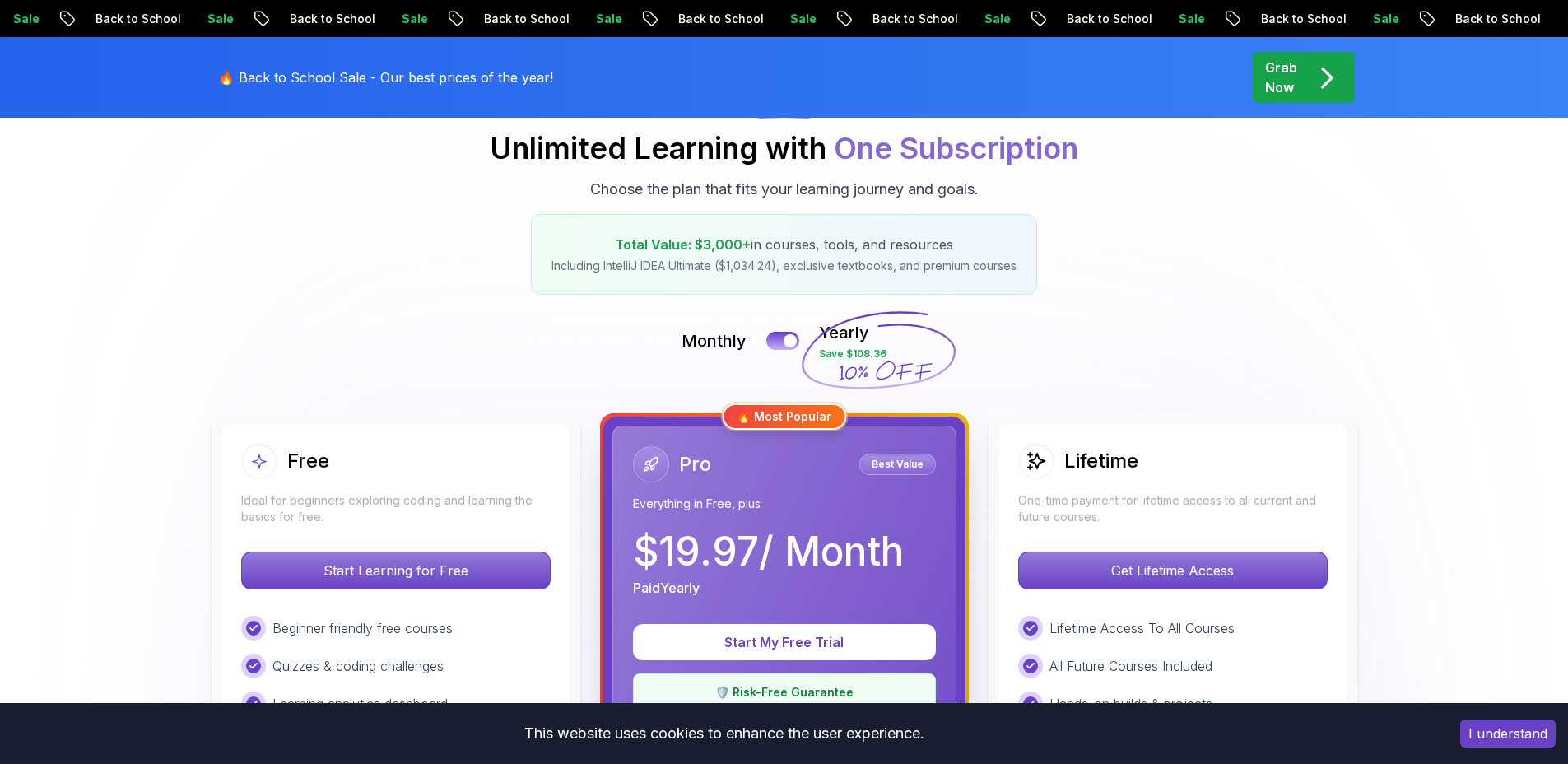
scroll to position [149, 0]
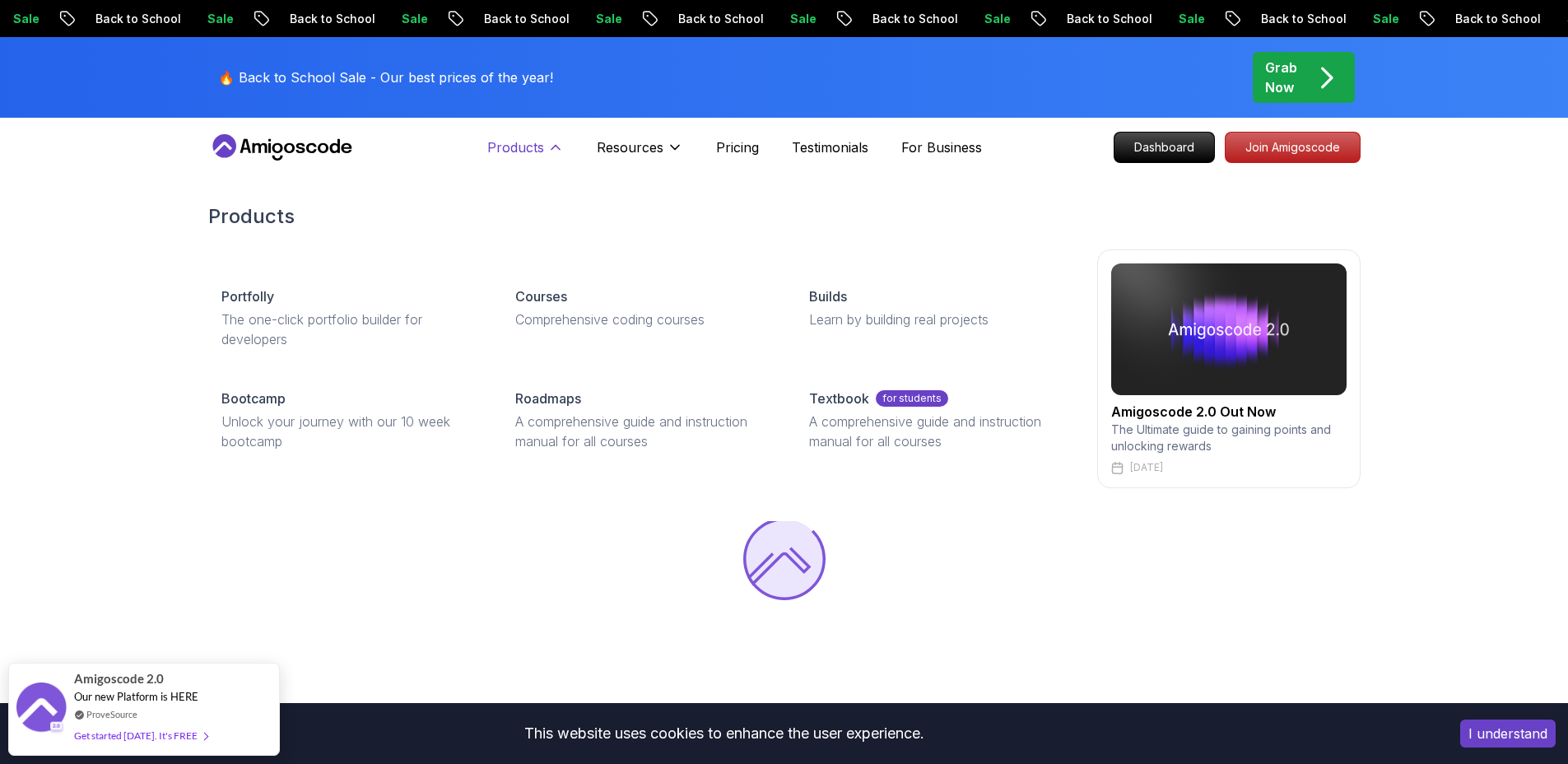
click at [509, 149] on p "Products" at bounding box center [515, 147] width 57 height 20
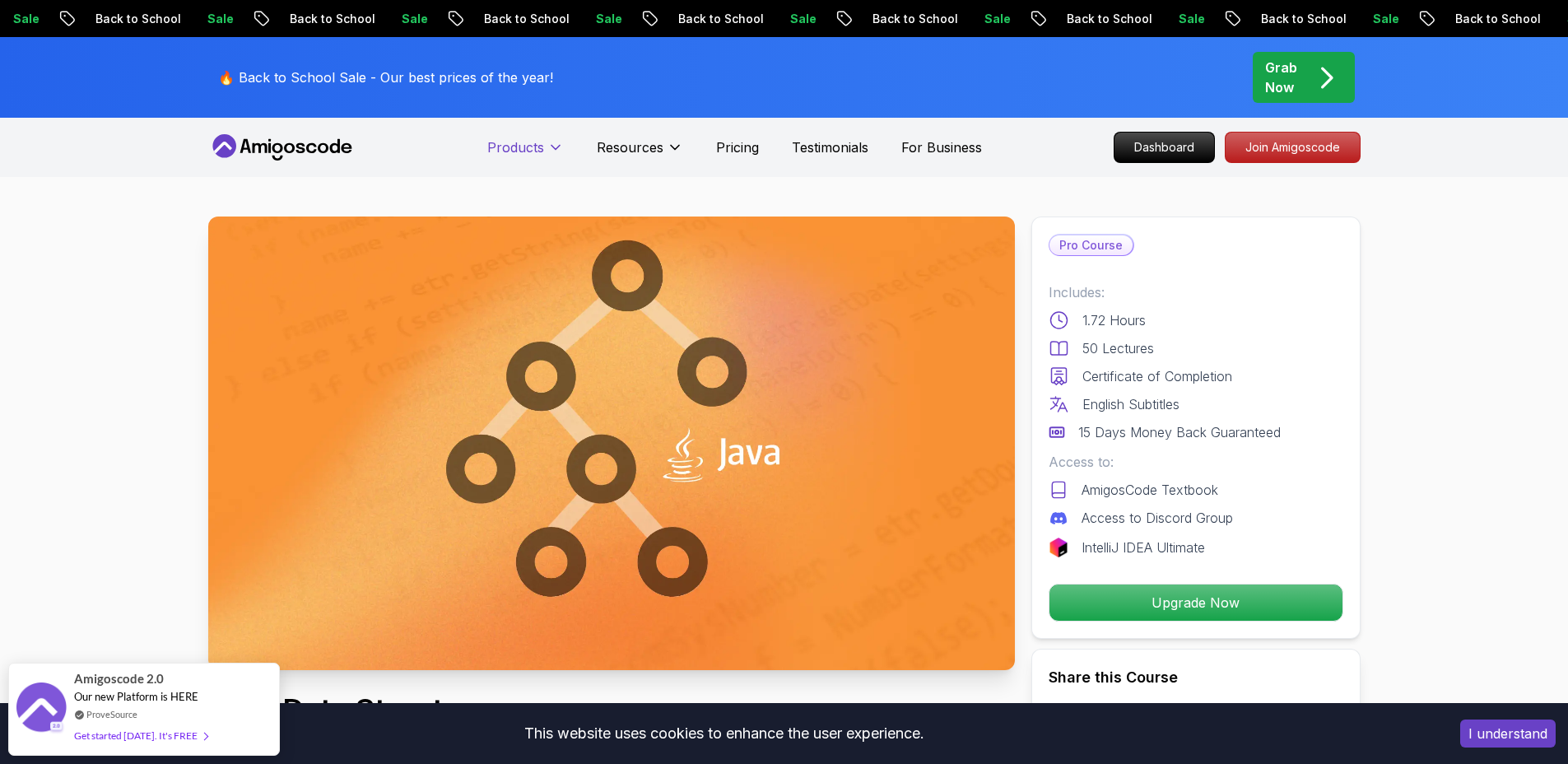
click at [545, 150] on button "Products" at bounding box center [525, 154] width 77 height 33
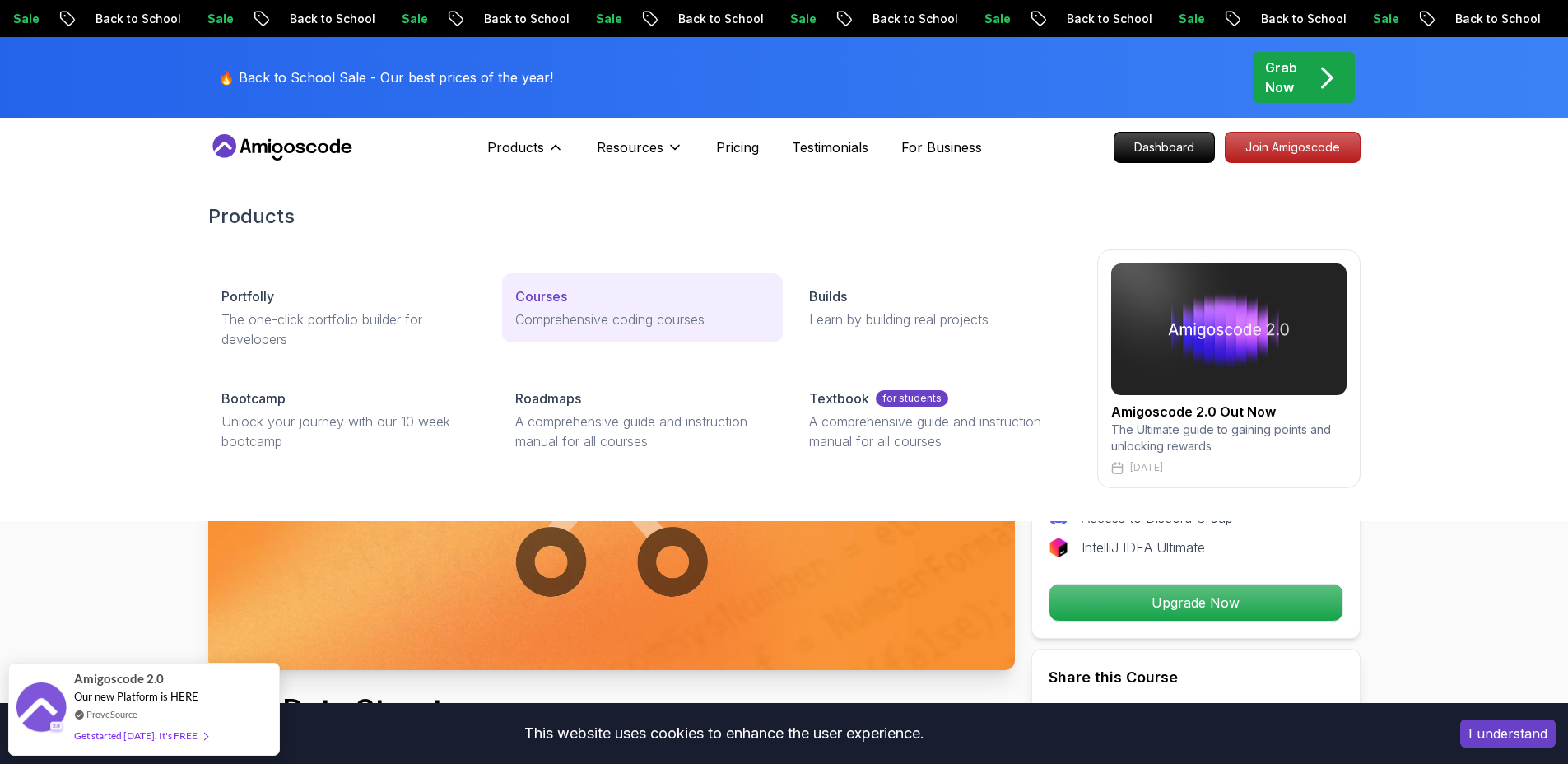
click at [543, 286] on p "Courses" at bounding box center [541, 296] width 52 height 20
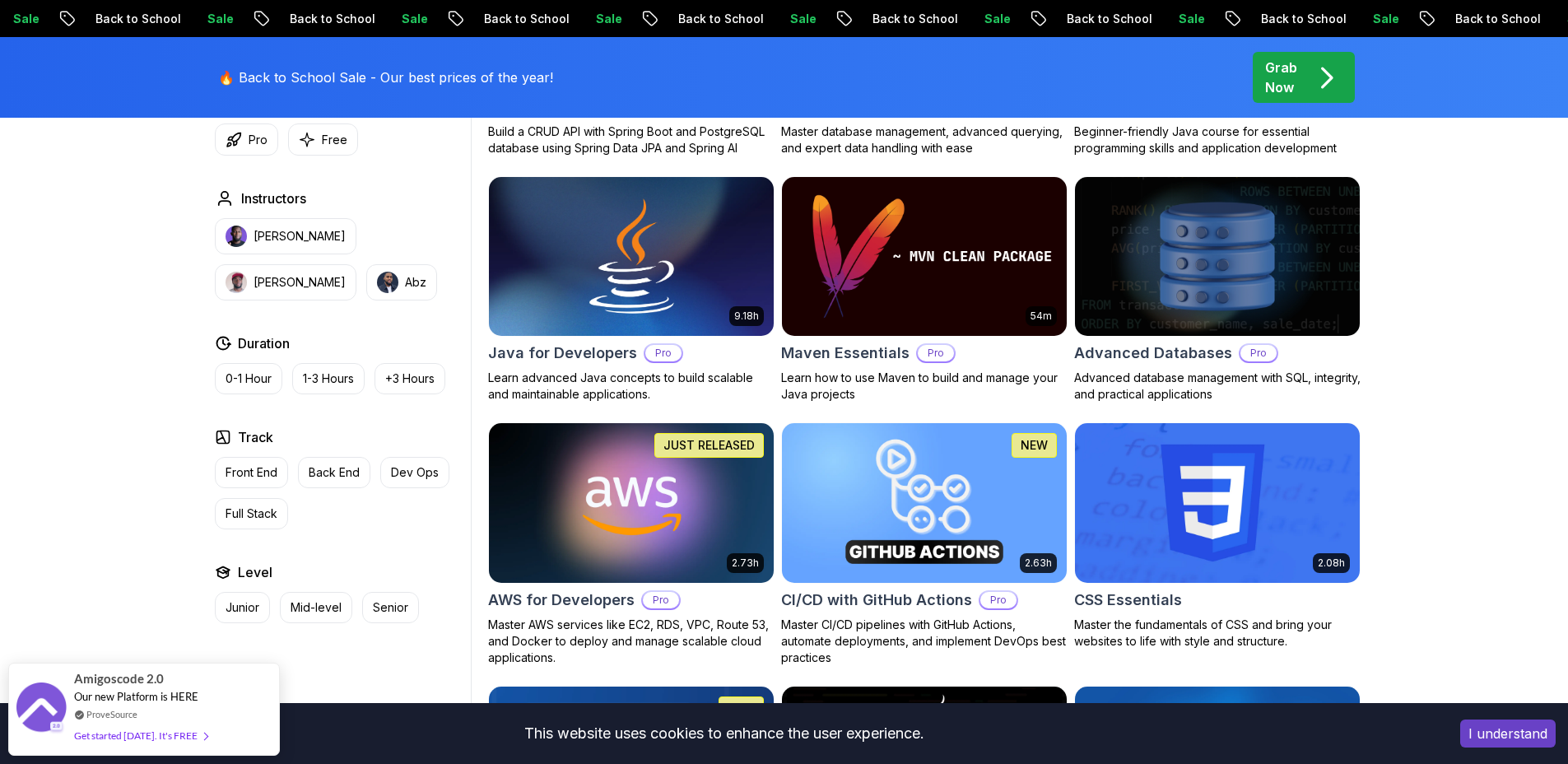
scroll to position [968, 0]
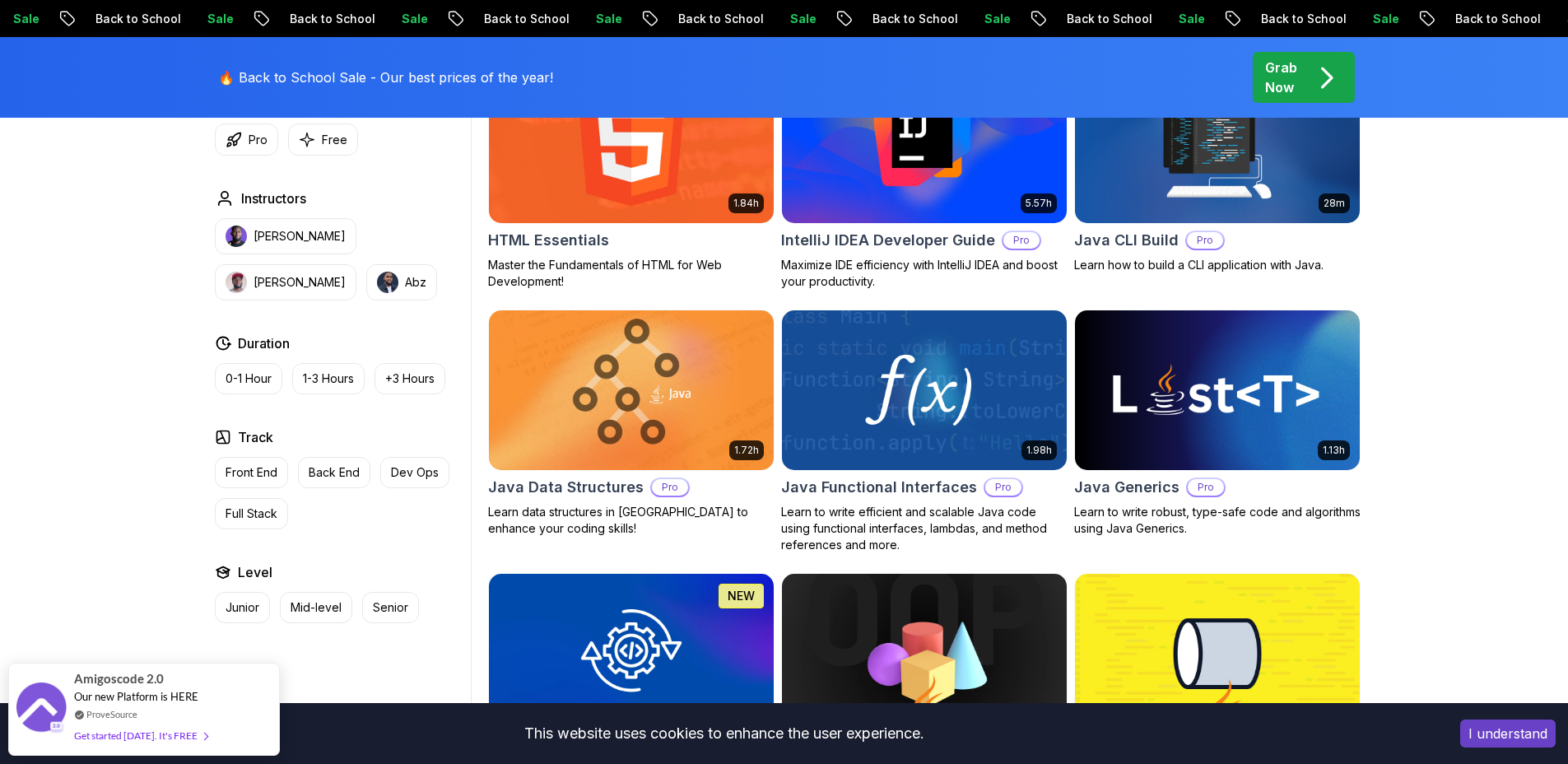
scroll to position [2137, 0]
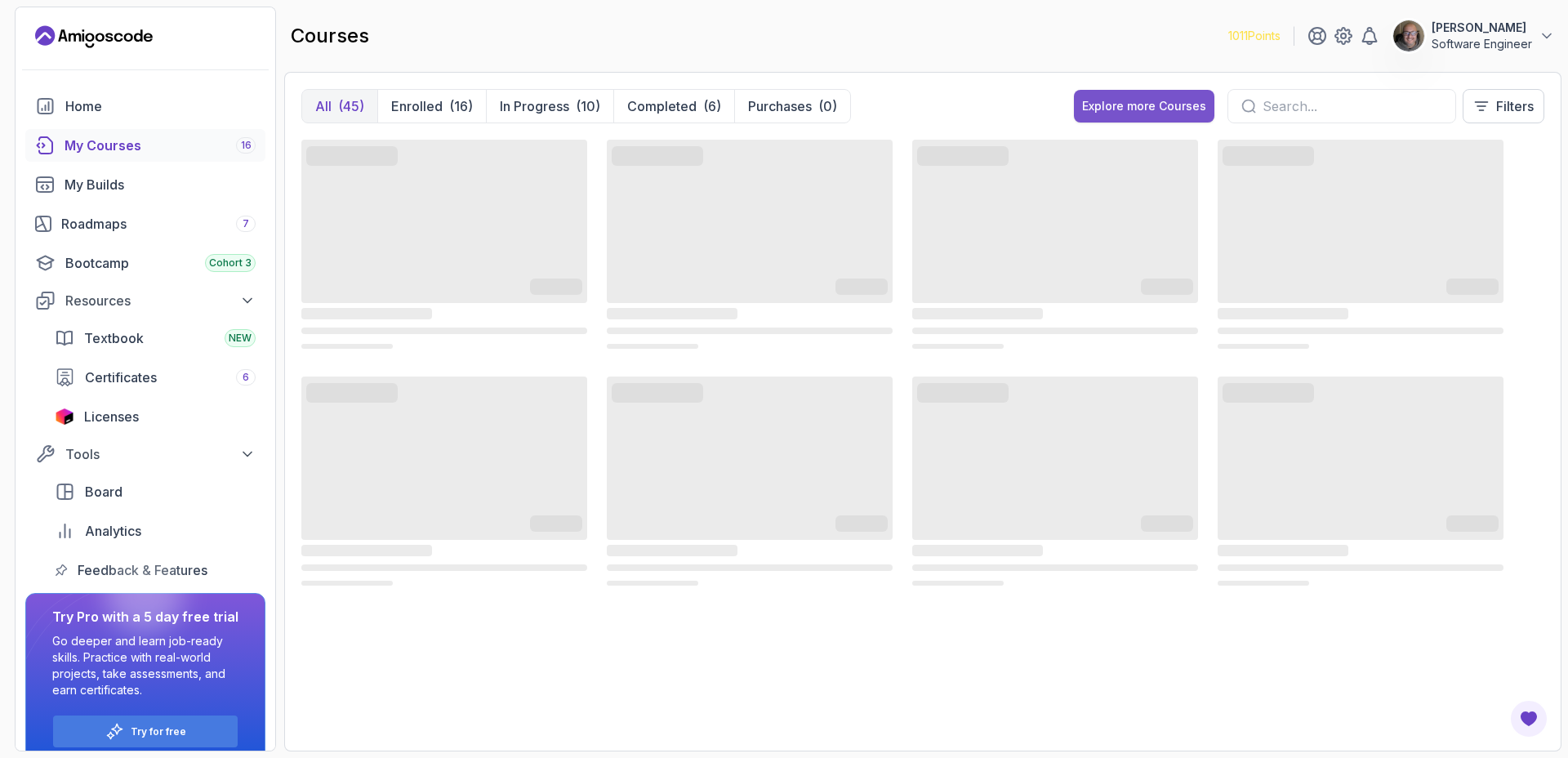
click at [1095, 117] on button "Explore more Courses" at bounding box center [1144, 106] width 140 height 33
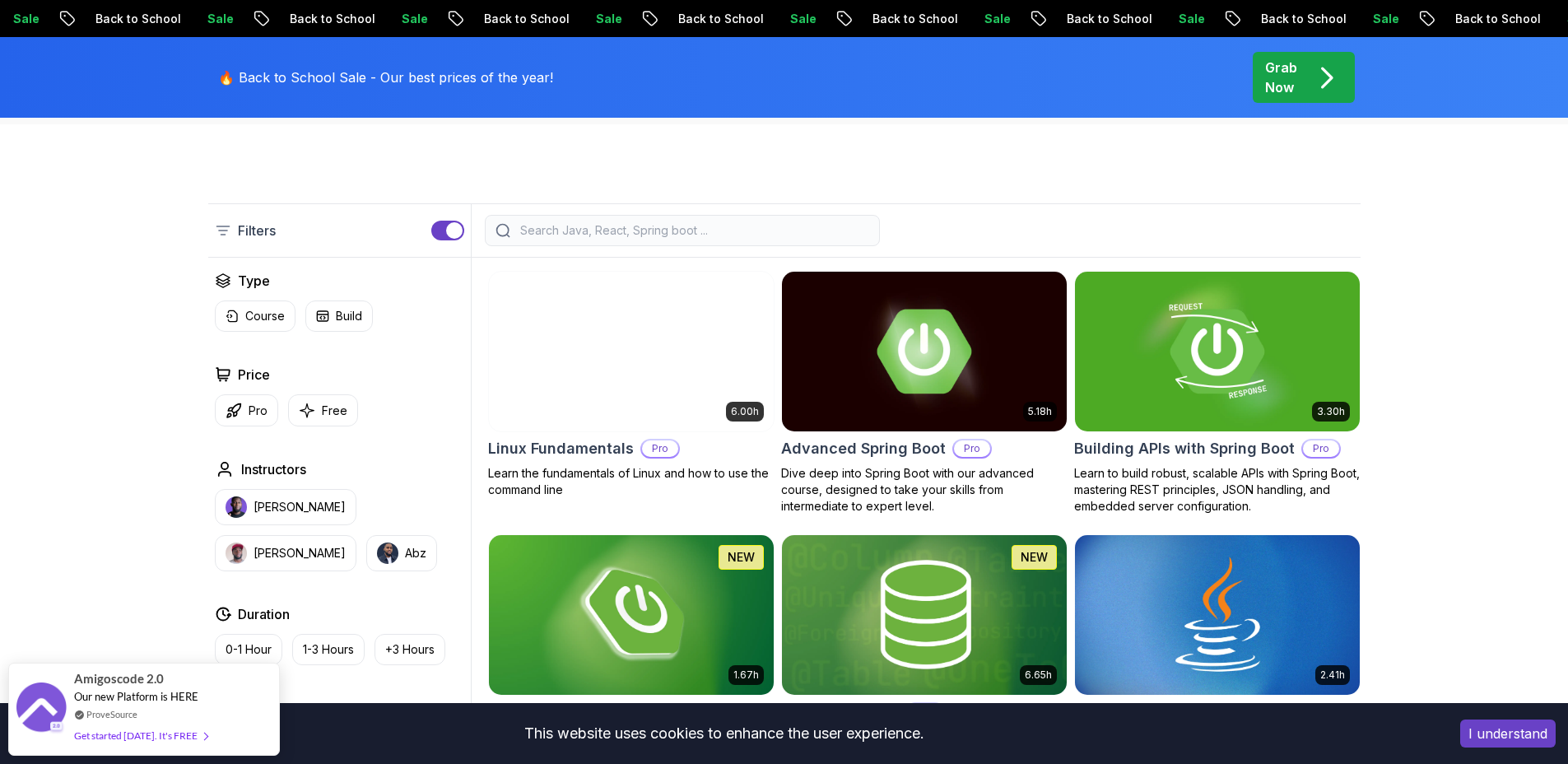
scroll to position [389, 0]
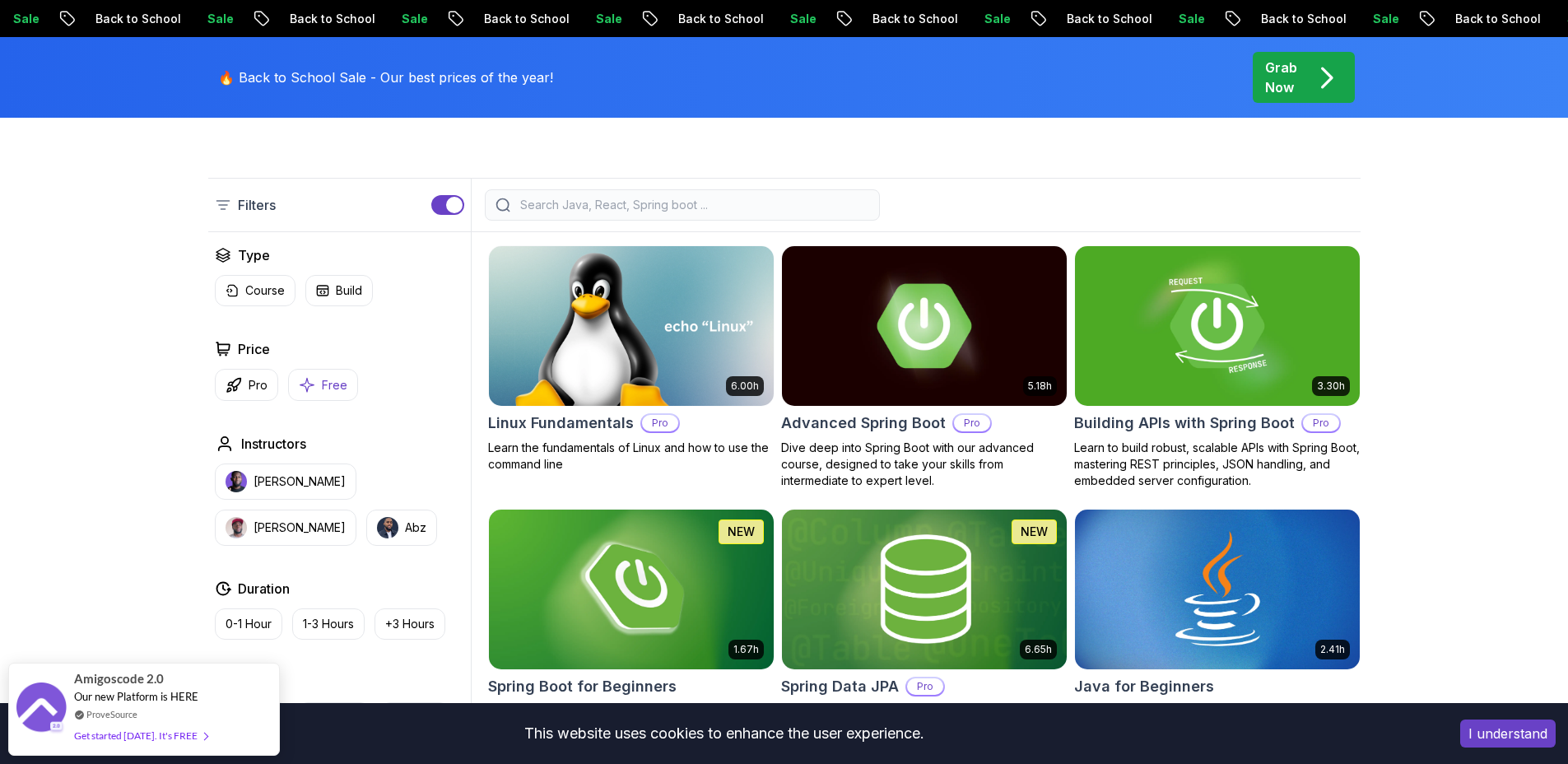
click at [327, 386] on p "Free" at bounding box center [334, 386] width 26 height 17
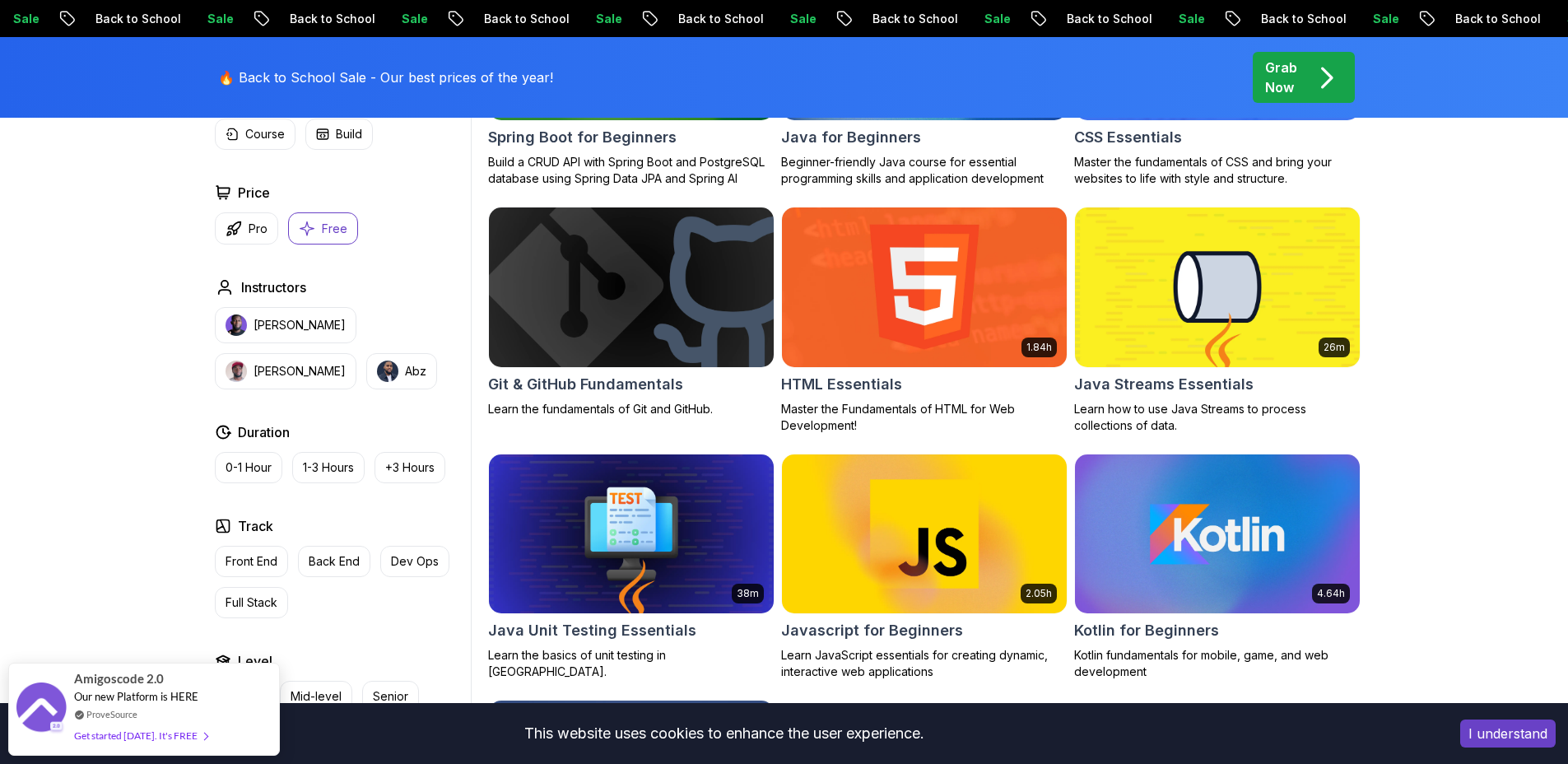
scroll to position [665, 0]
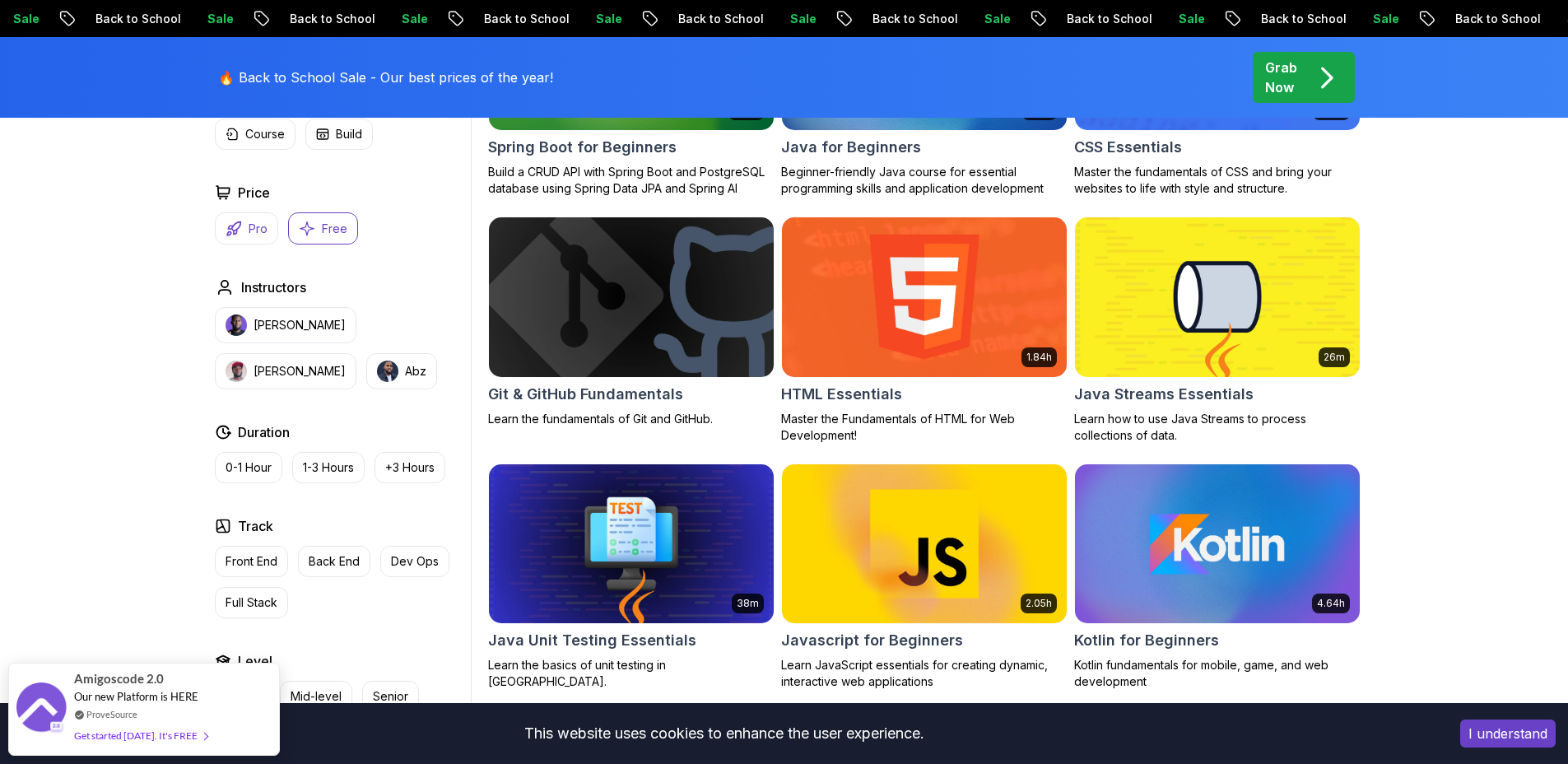
click at [237, 229] on icon "button" at bounding box center [234, 229] width 17 height 17
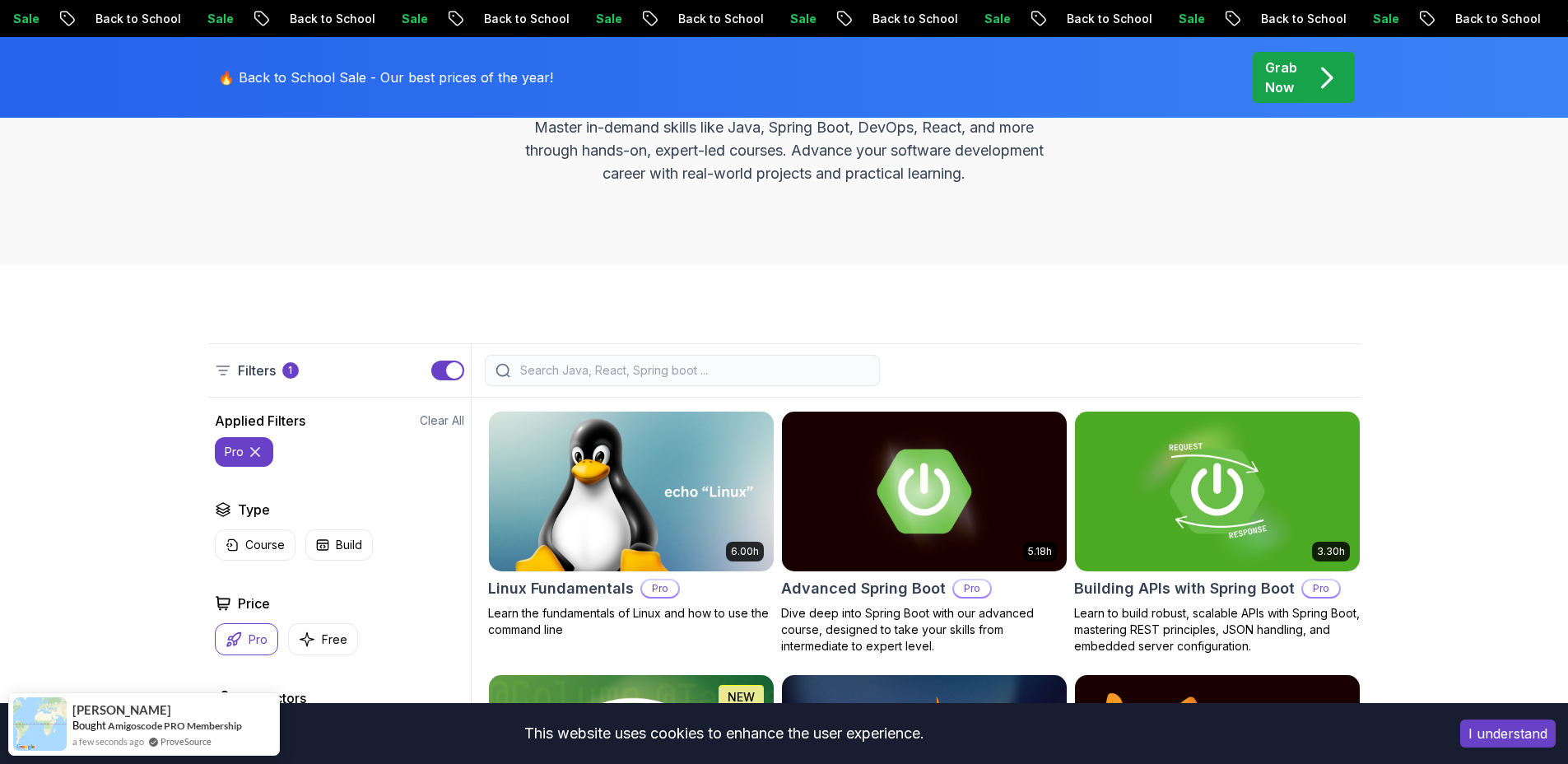
scroll to position [241, 0]
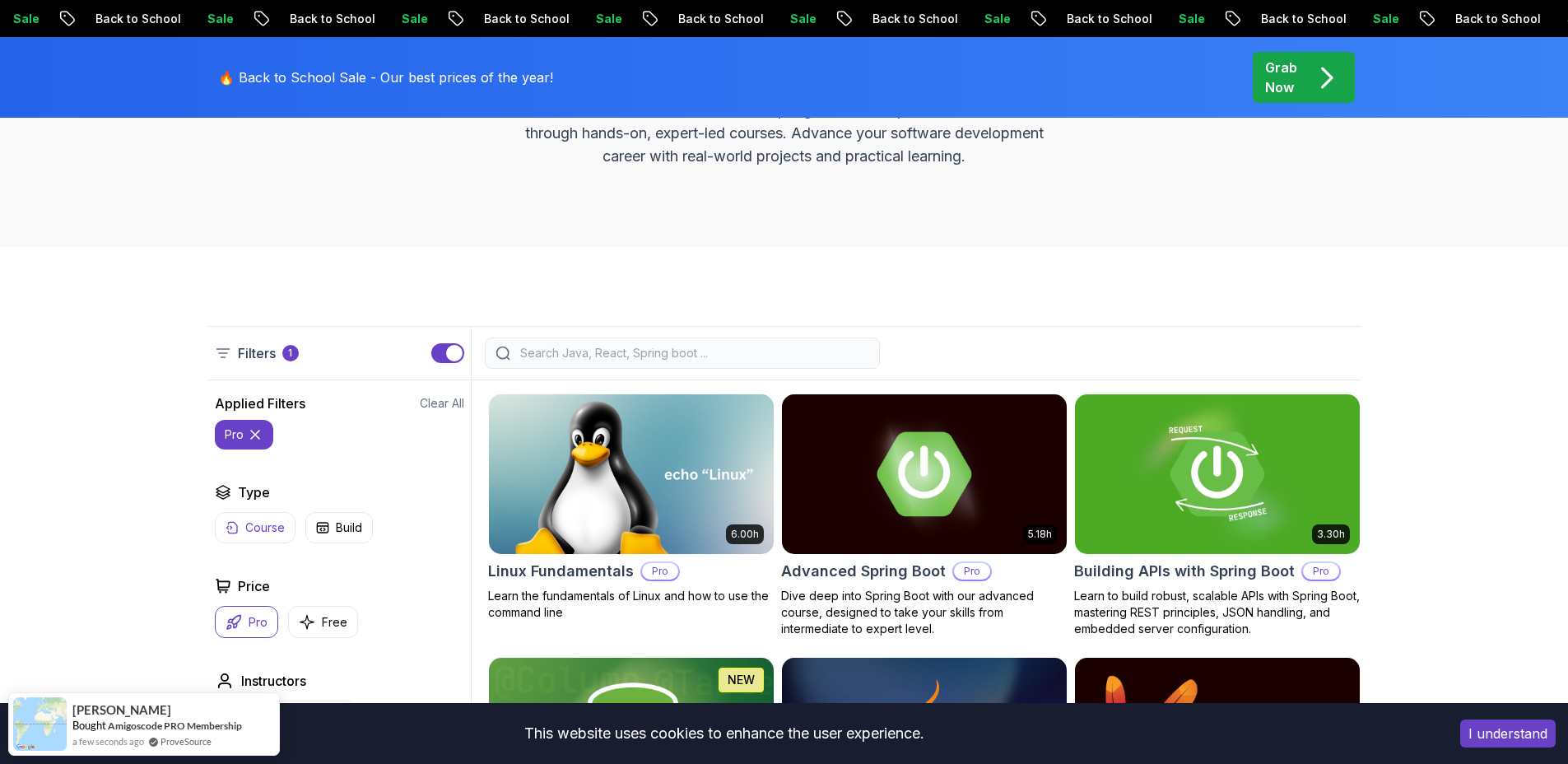
click at [273, 536] on p "Course" at bounding box center [265, 528] width 40 height 17
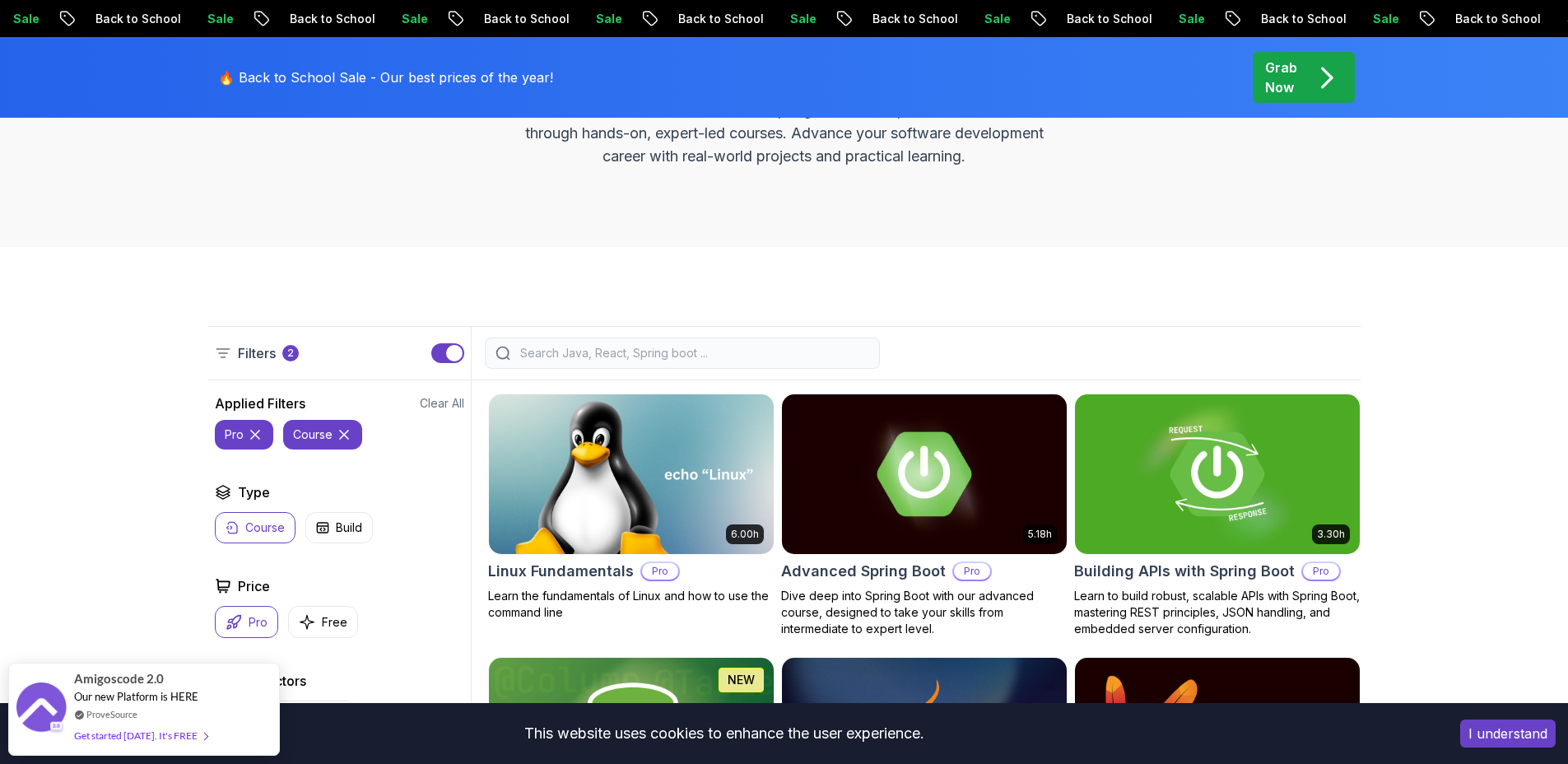
click at [333, 435] on button "course" at bounding box center [322, 435] width 79 height 30
click at [348, 535] on p "Build" at bounding box center [349, 528] width 26 height 17
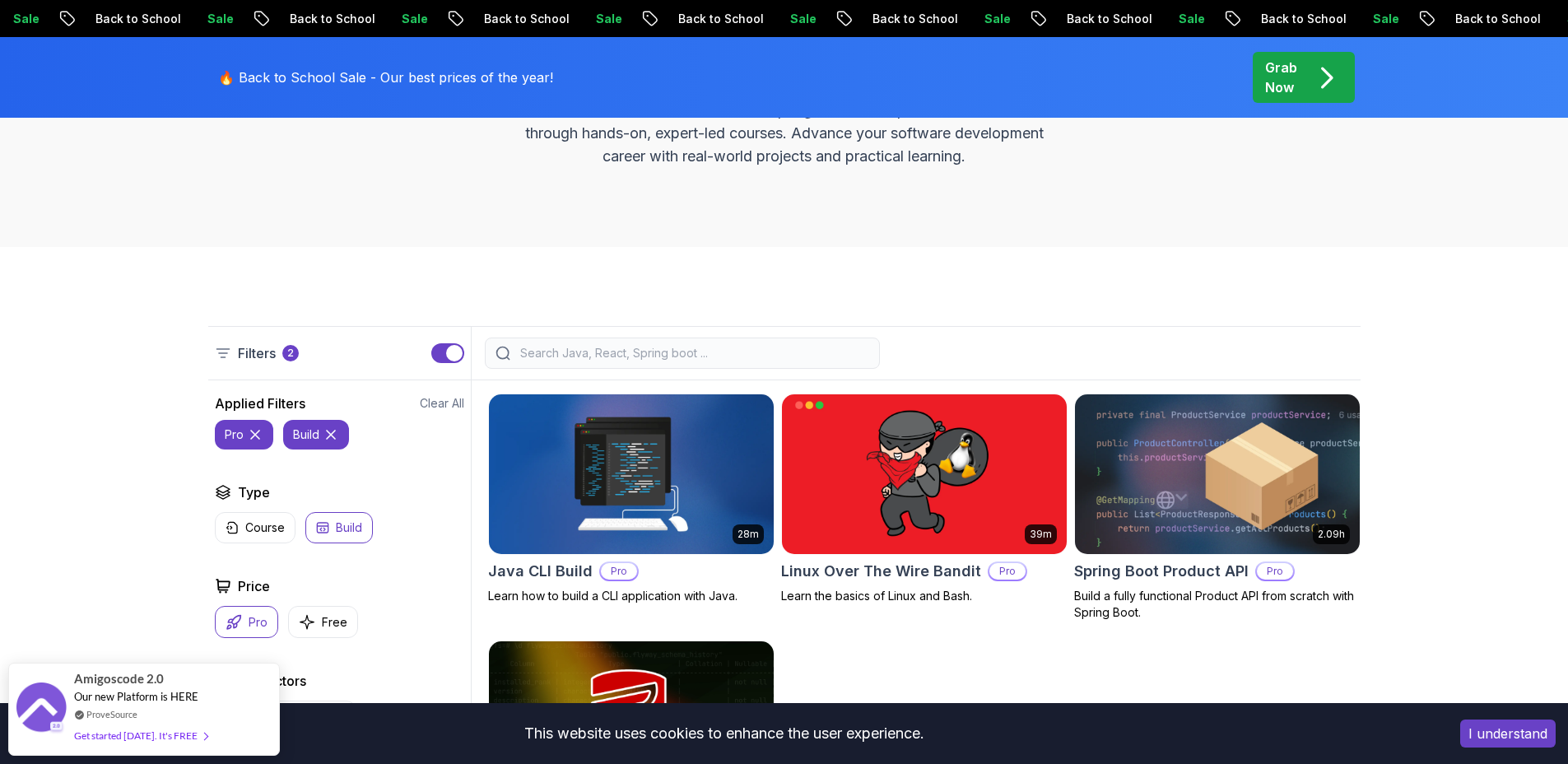
click at [576, 469] on img at bounding box center [631, 473] width 299 height 167
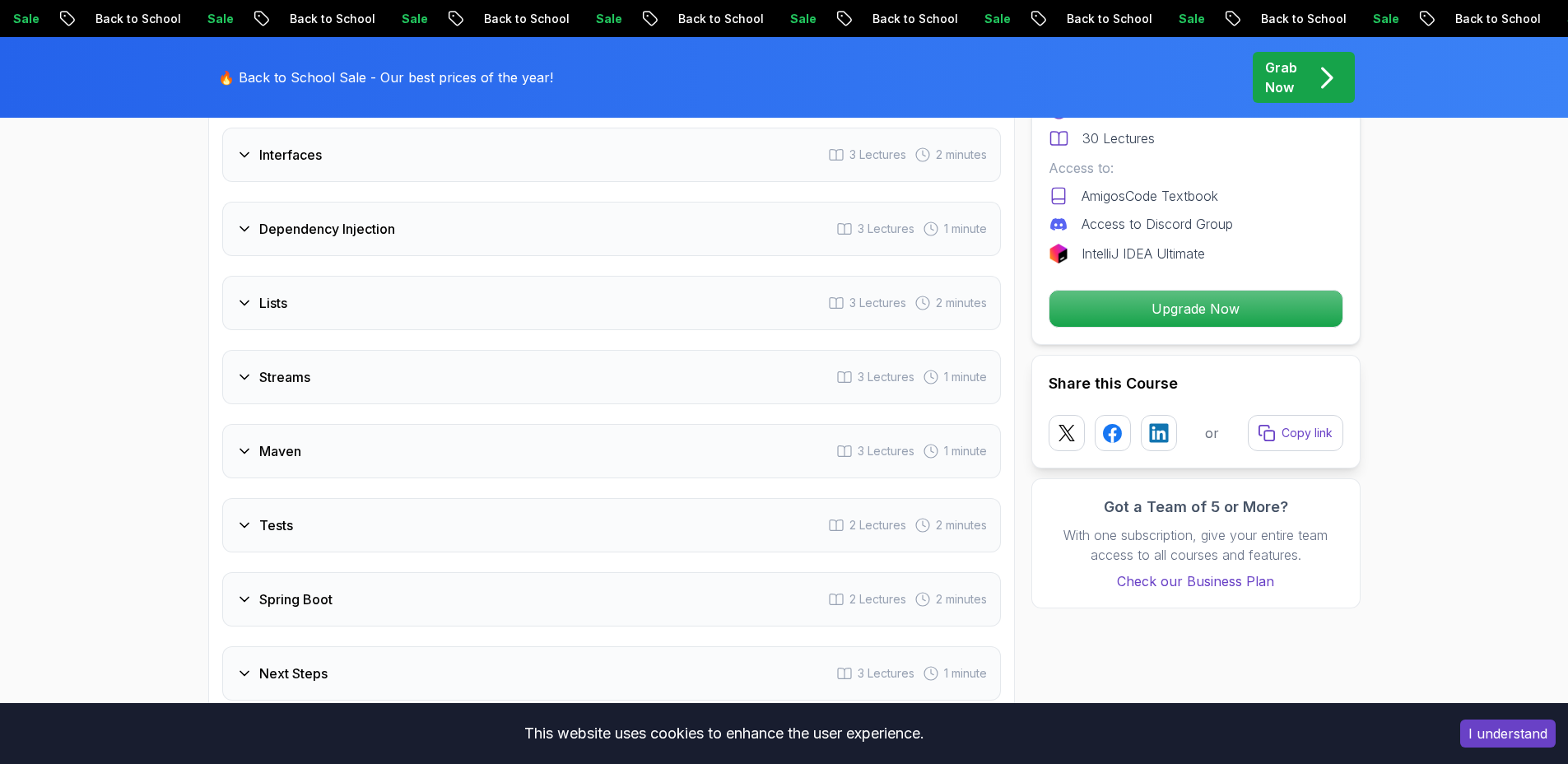
scroll to position [2459, 0]
click at [458, 392] on div "Streams 3 Lectures 1 minute" at bounding box center [611, 377] width 779 height 55
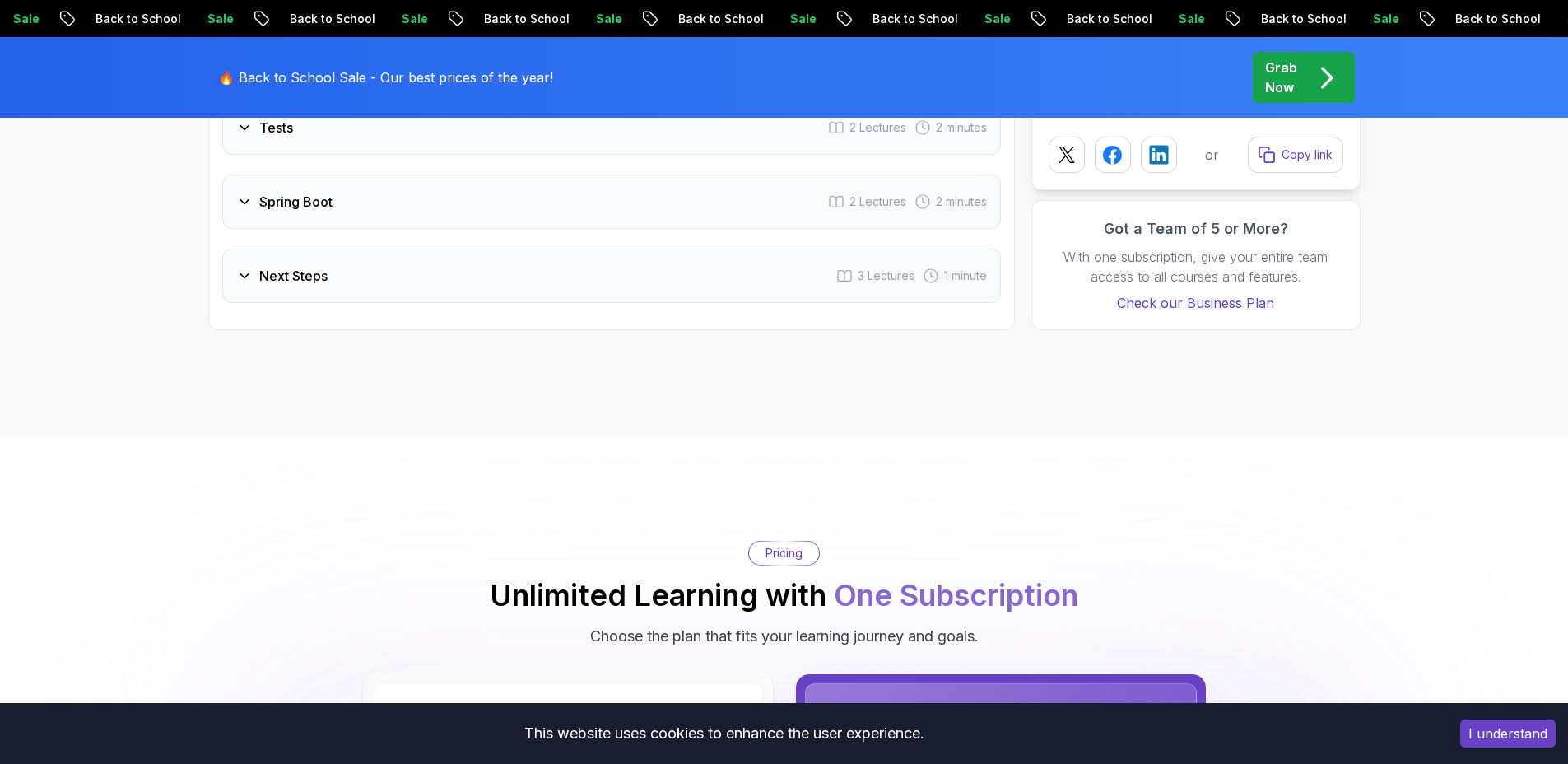
scroll to position [2736, 0]
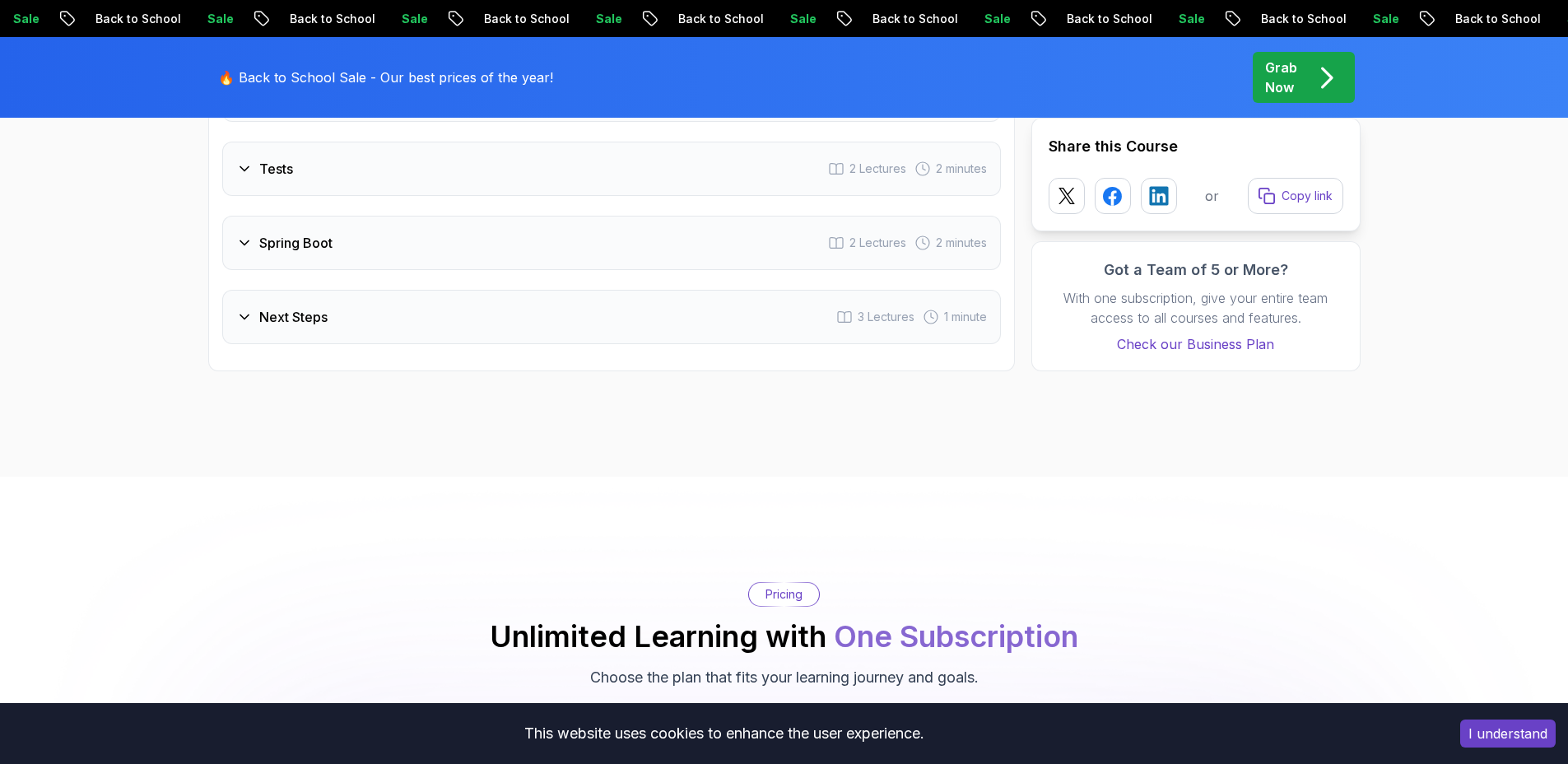
click at [545, 262] on div "Spring Boot 2 Lectures 2 minutes" at bounding box center [611, 243] width 779 height 55
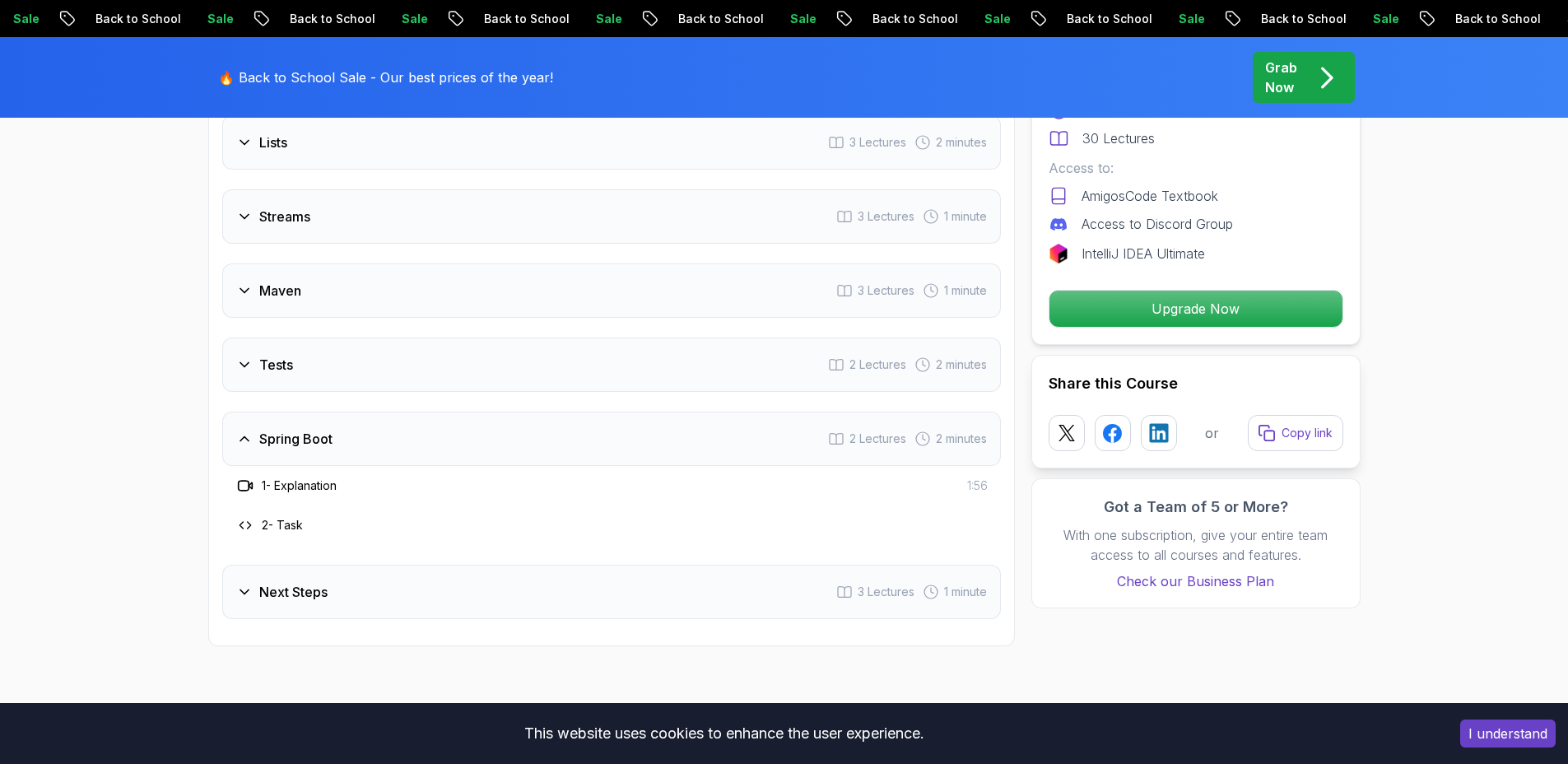
scroll to position [2451, 0]
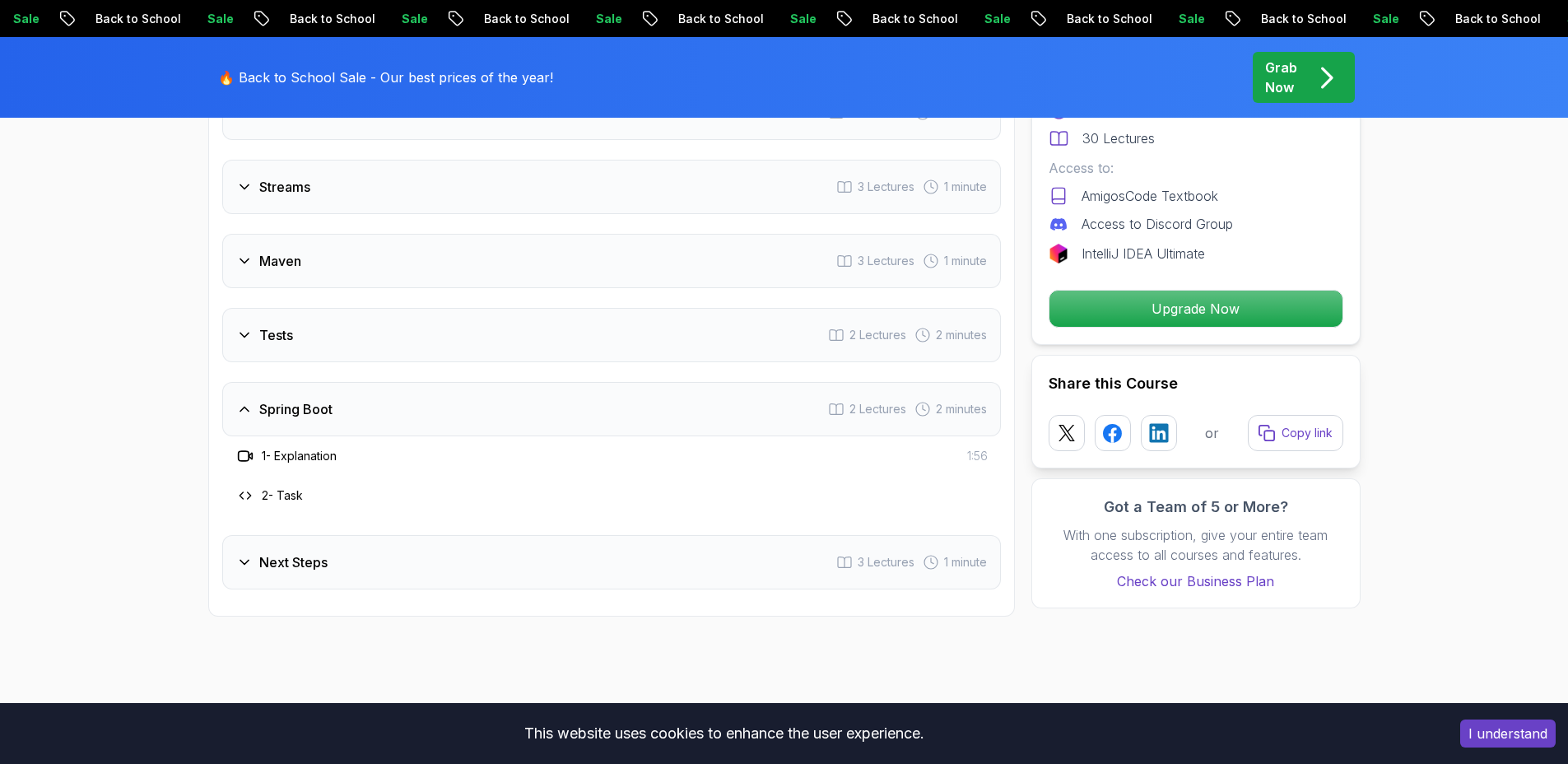
click at [367, 484] on div "2 - Task" at bounding box center [611, 496] width 779 height 40
click at [428, 315] on div "Tests 2 Lectures 2 minutes" at bounding box center [611, 335] width 779 height 55
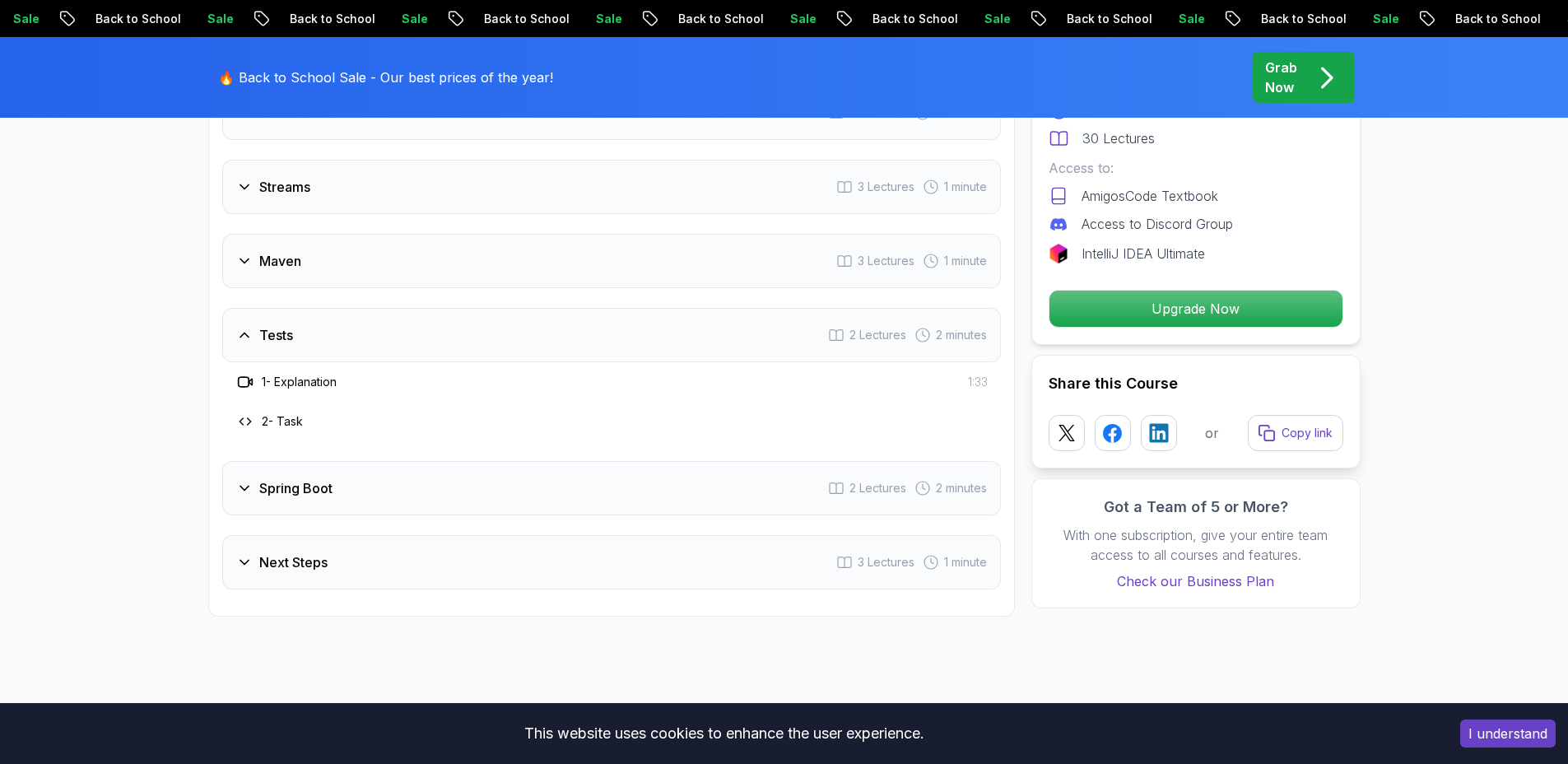
click at [505, 270] on div "Maven 3 Lectures 1 minute" at bounding box center [611, 261] width 779 height 55
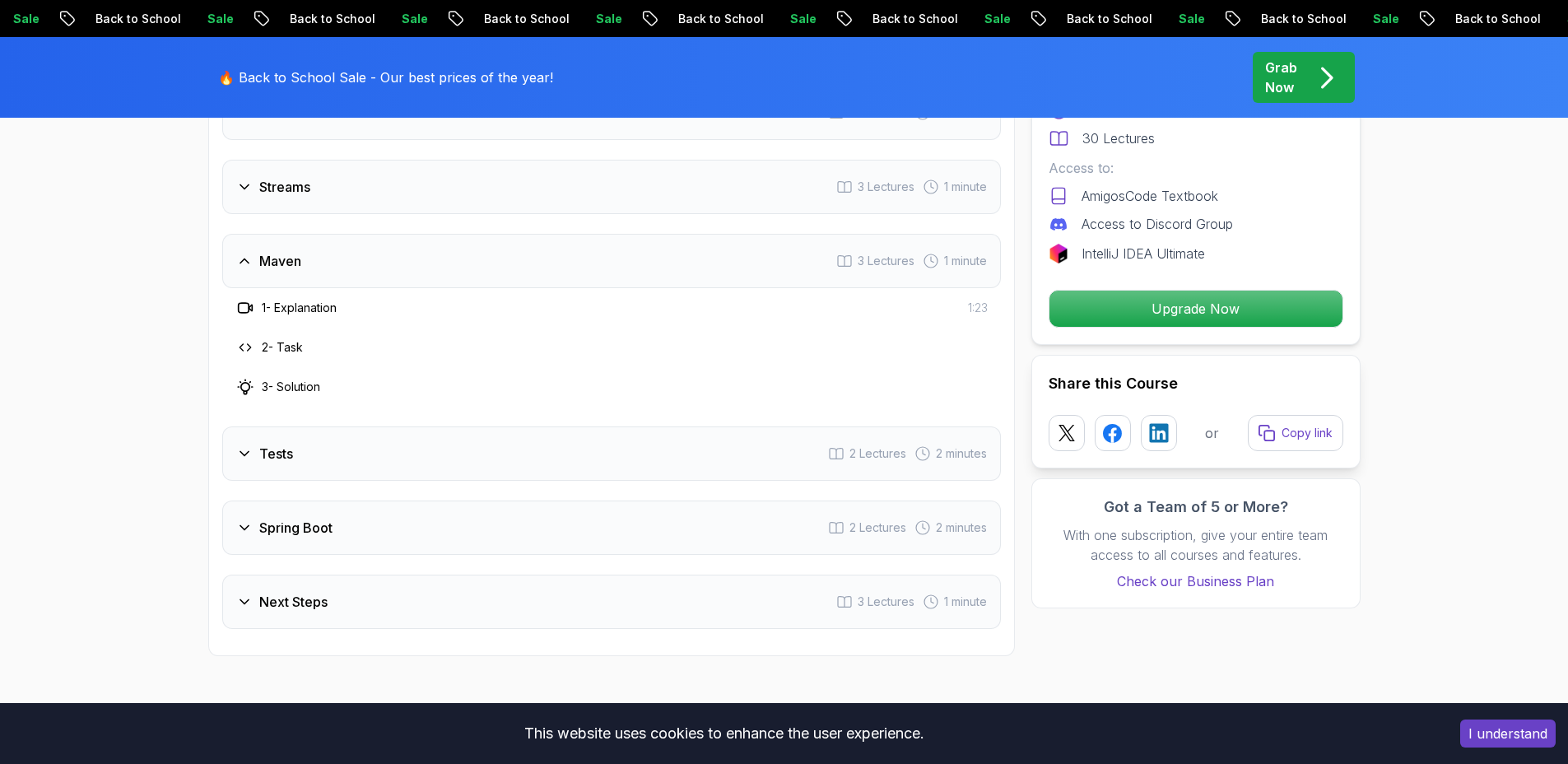
click at [534, 201] on div "Streams 3 Lectures 1 minute" at bounding box center [611, 187] width 779 height 55
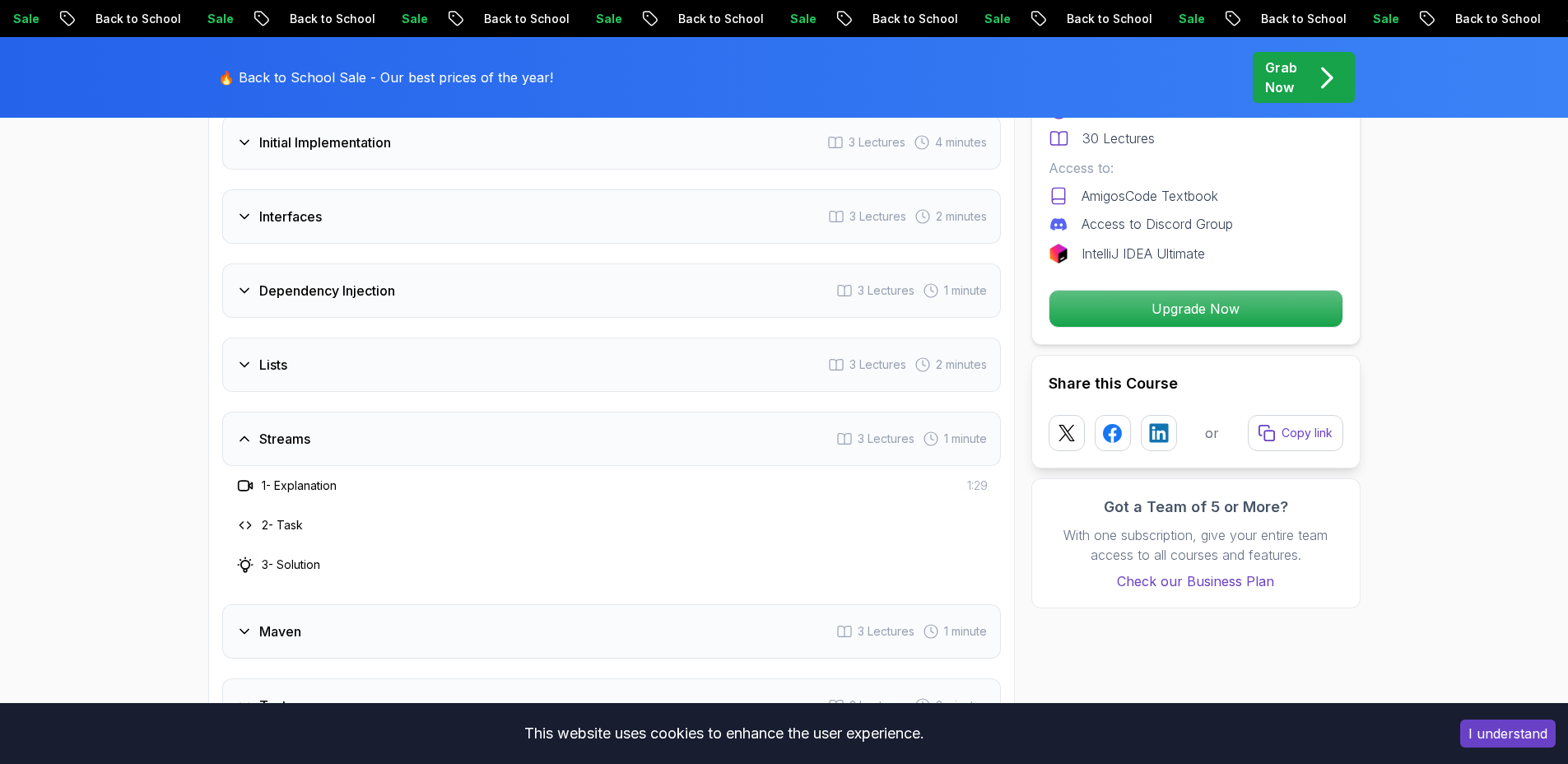
scroll to position [2196, 0]
click at [605, 284] on div "Dependency Injection 3 Lectures 1 minute" at bounding box center [611, 294] width 779 height 55
